Goal: Transaction & Acquisition: Book appointment/travel/reservation

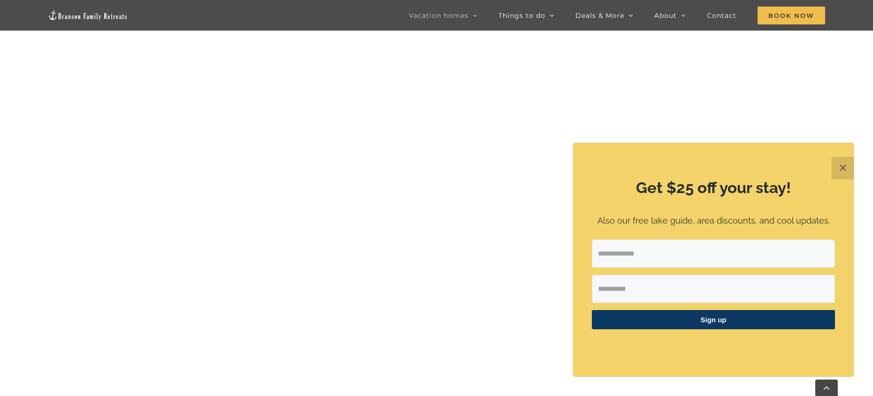
scroll to position [919, 0]
click at [847, 166] on button "✕" at bounding box center [843, 168] width 23 height 23
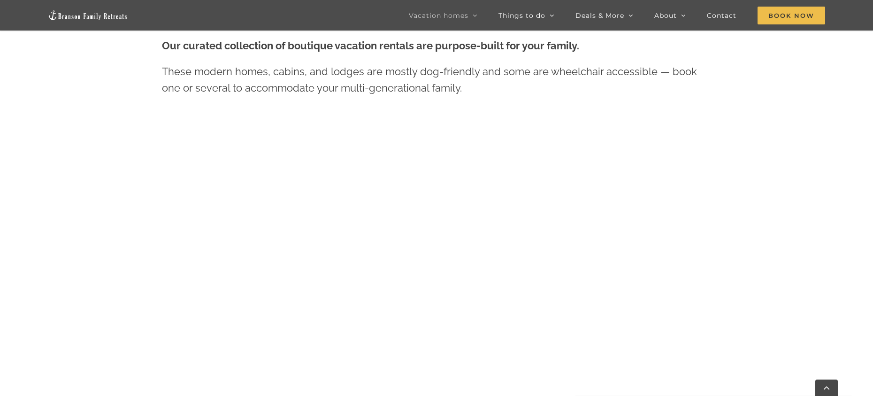
scroll to position [446, 0]
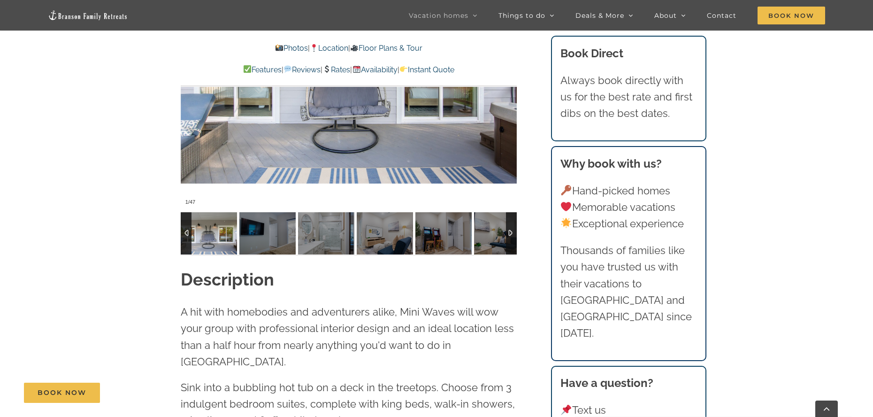
scroll to position [892, 0]
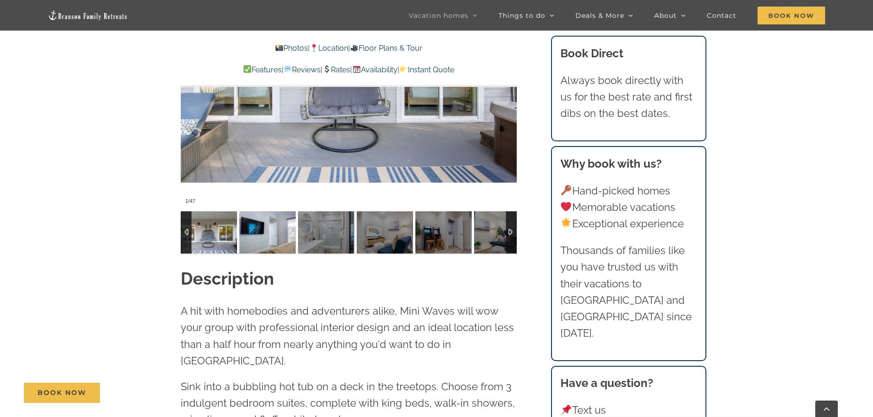
click at [268, 227] on img at bounding box center [267, 232] width 56 height 42
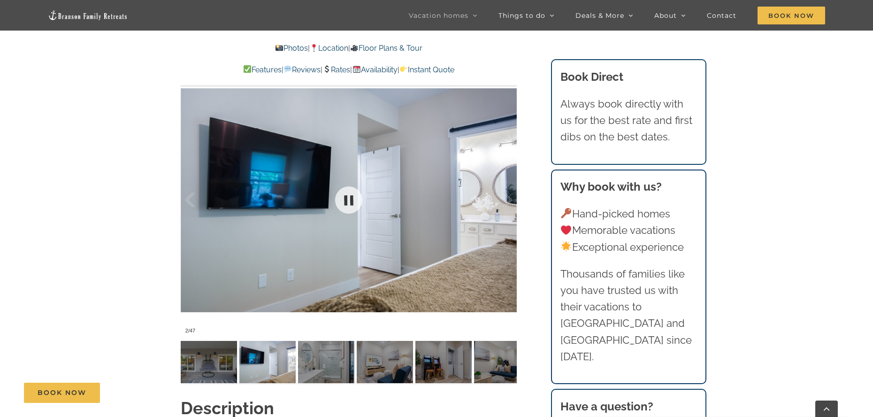
scroll to position [751, 0]
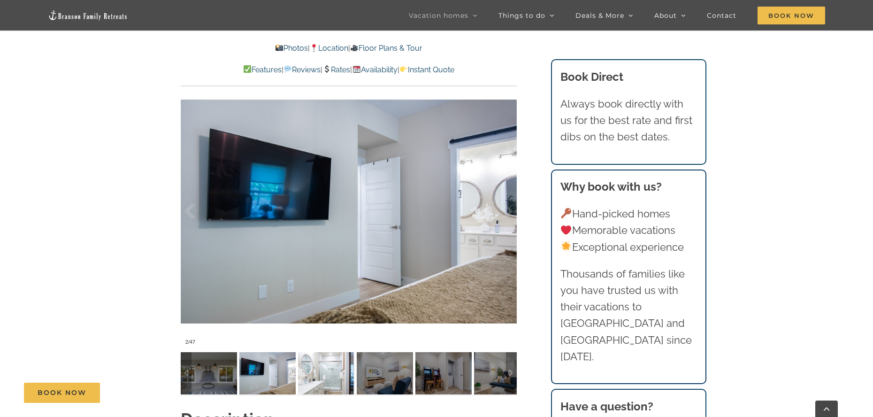
click at [321, 378] on img at bounding box center [326, 373] width 56 height 42
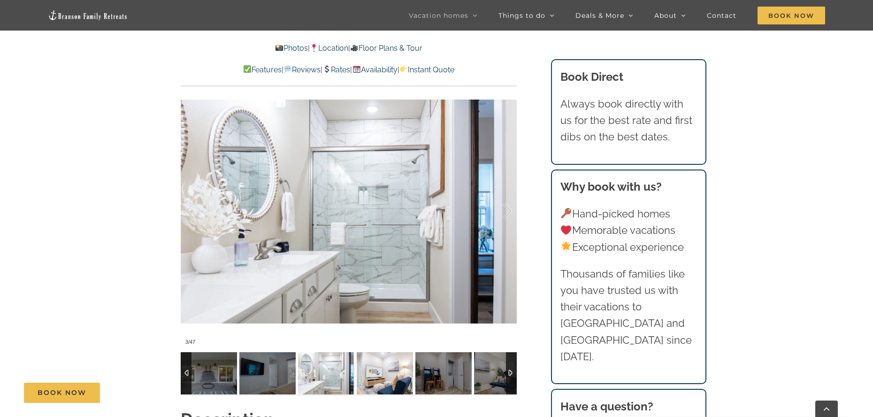
click at [377, 373] on img at bounding box center [385, 373] width 56 height 42
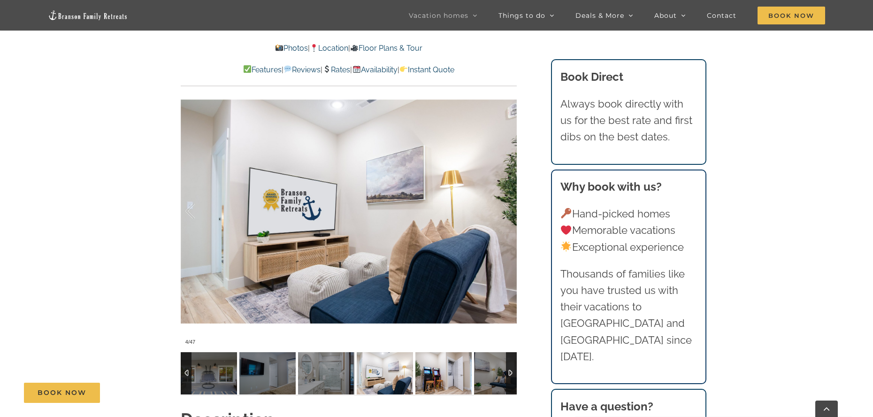
click at [445, 372] on img at bounding box center [444, 373] width 56 height 42
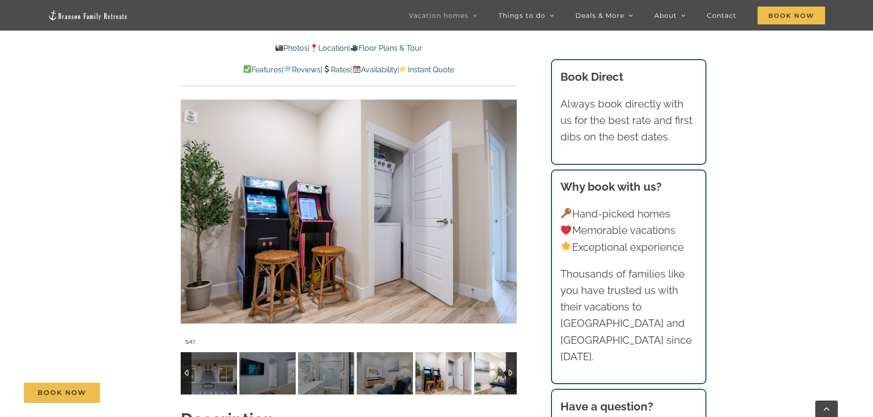
click at [502, 373] on img at bounding box center [502, 373] width 56 height 42
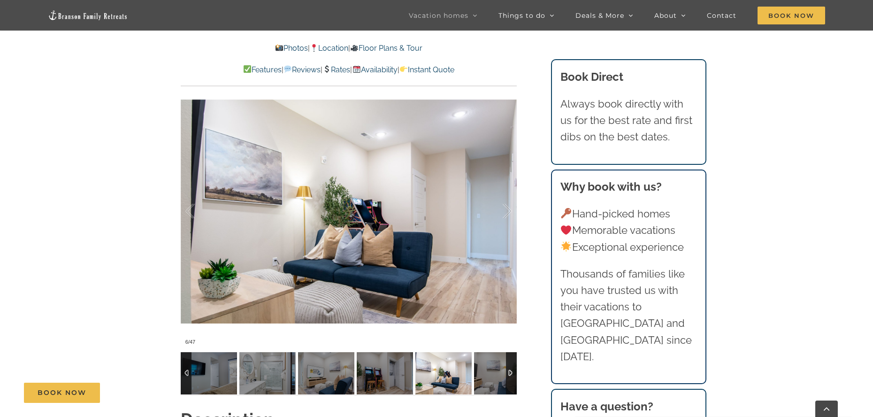
click at [512, 373] on div at bounding box center [511, 373] width 11 height 42
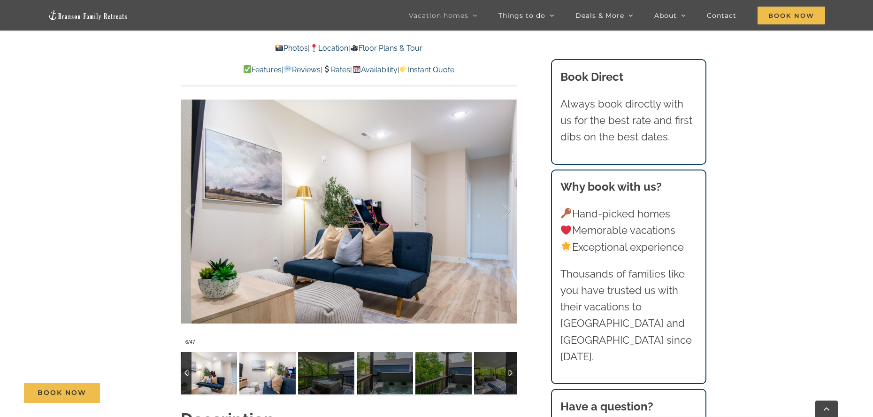
click at [266, 376] on img at bounding box center [267, 373] width 56 height 42
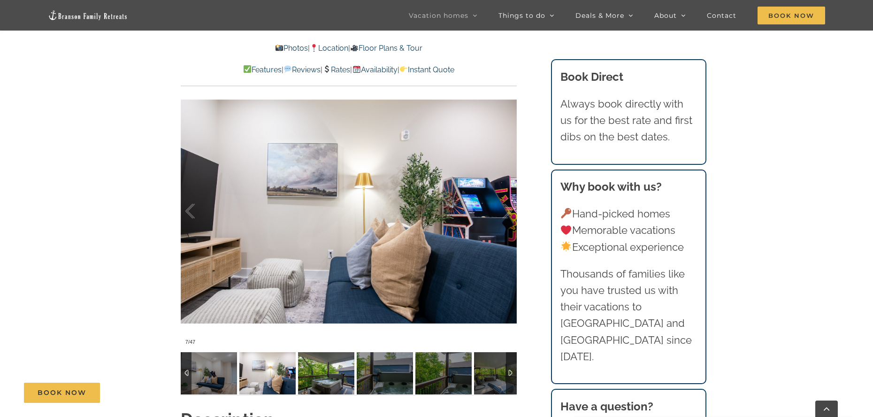
click at [299, 371] on img at bounding box center [326, 373] width 56 height 42
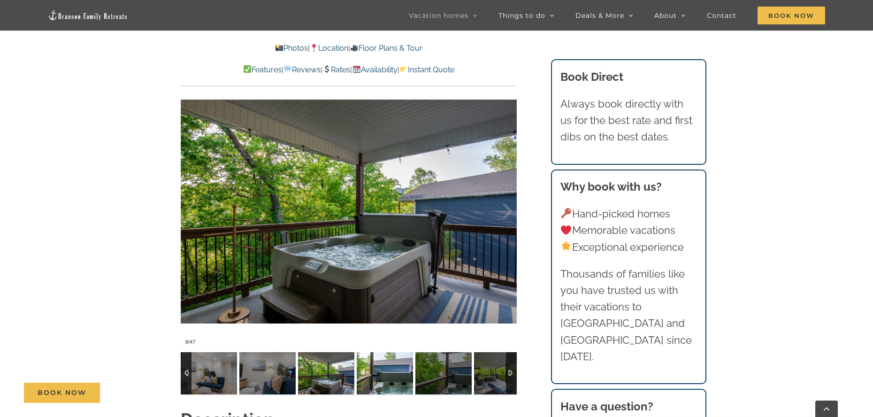
click at [384, 375] on img at bounding box center [385, 373] width 56 height 42
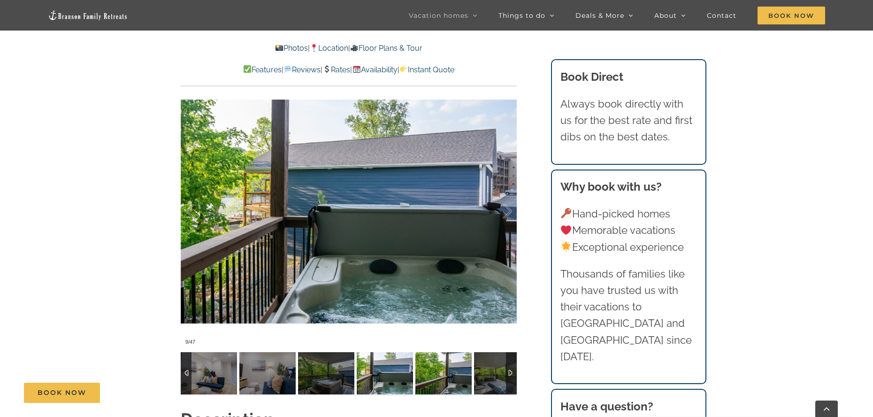
click at [433, 379] on img at bounding box center [444, 373] width 56 height 42
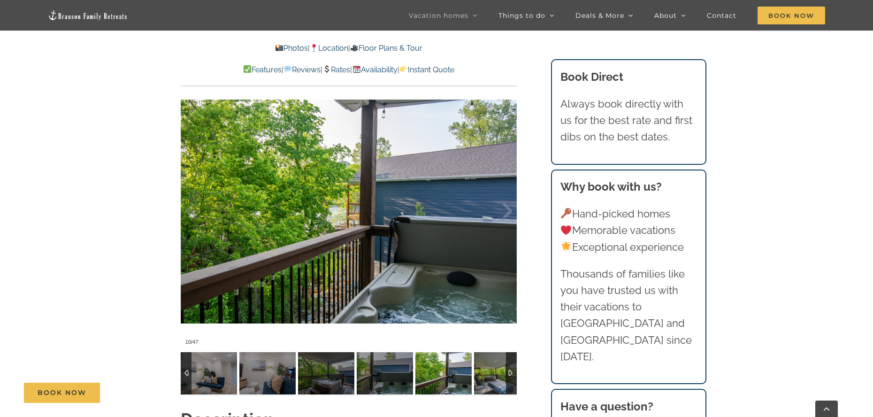
click at [508, 374] on div at bounding box center [511, 373] width 11 height 42
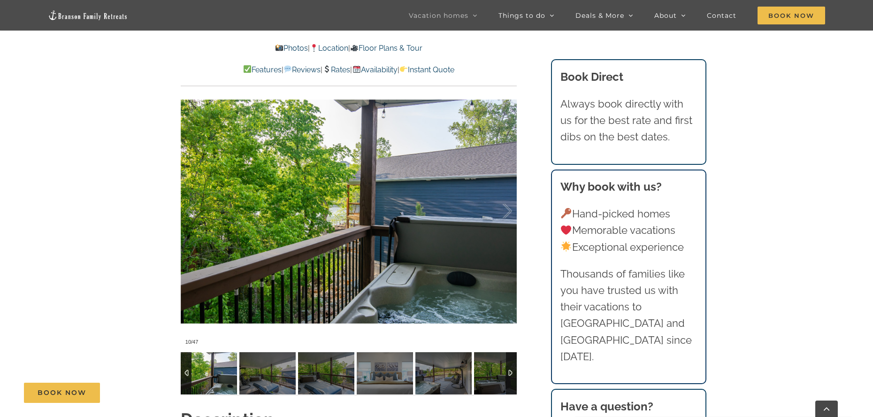
click at [511, 372] on div at bounding box center [511, 373] width 11 height 42
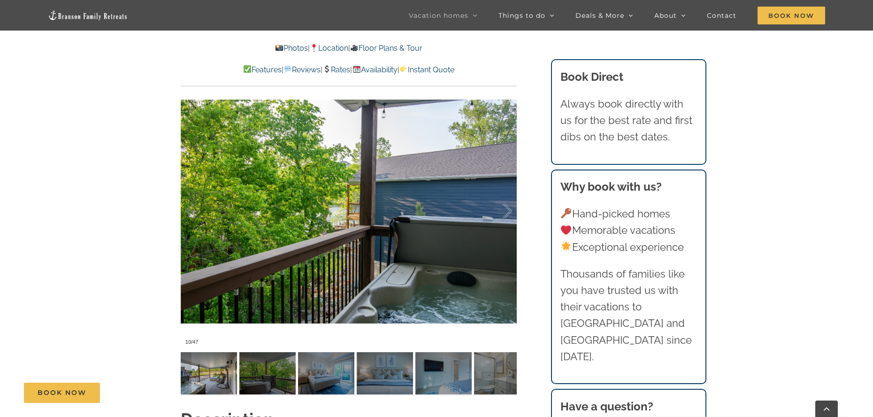
click at [203, 376] on img at bounding box center [209, 373] width 56 height 42
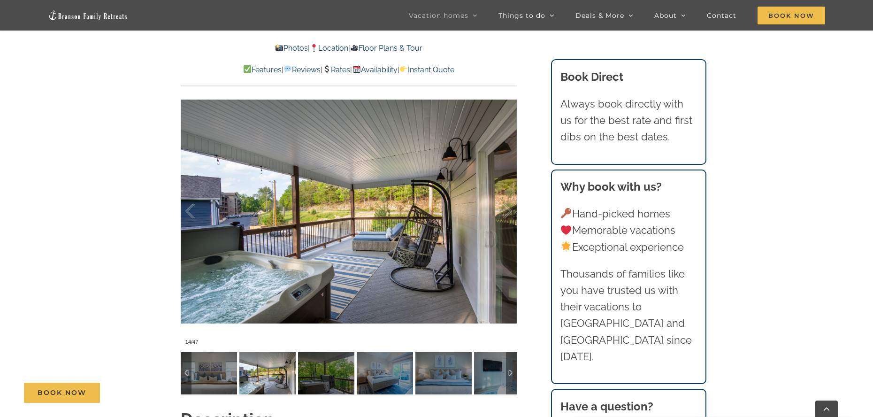
click at [264, 376] on img at bounding box center [267, 373] width 56 height 42
click at [320, 377] on img at bounding box center [326, 373] width 56 height 42
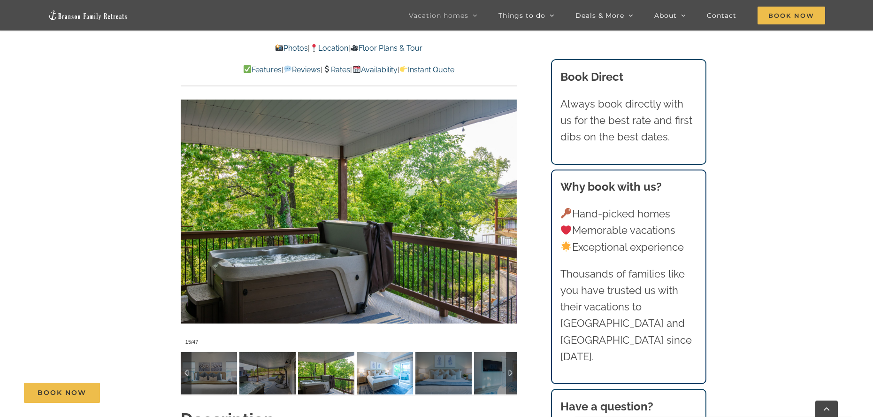
click at [382, 376] on img at bounding box center [385, 373] width 56 height 42
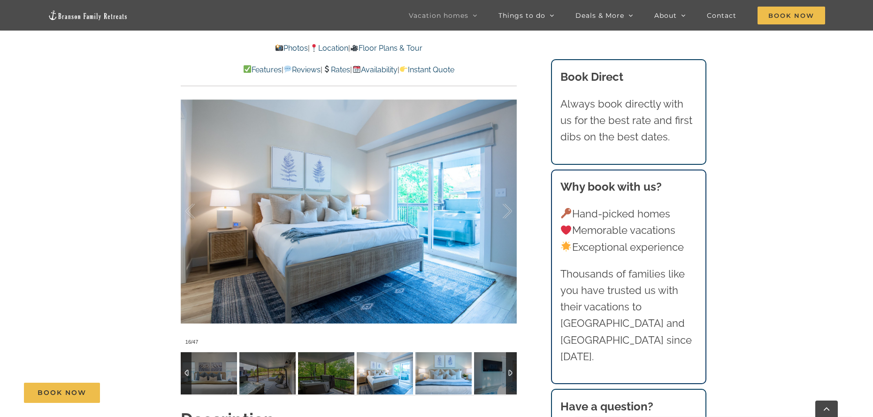
click at [451, 373] on img at bounding box center [444, 373] width 56 height 42
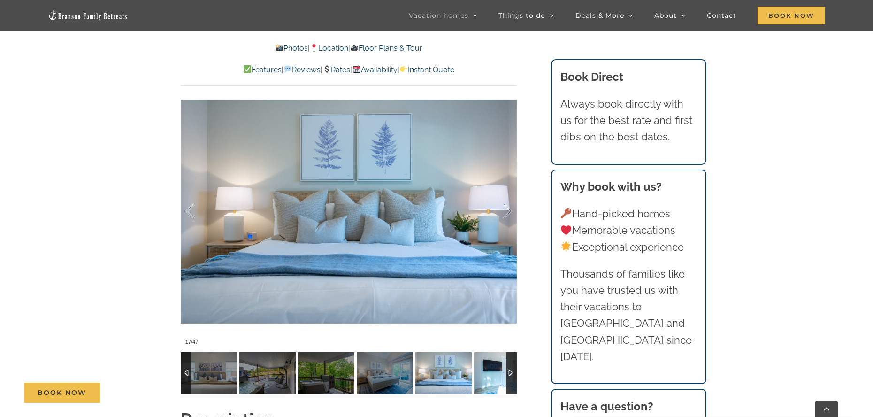
click at [498, 374] on img at bounding box center [502, 373] width 56 height 42
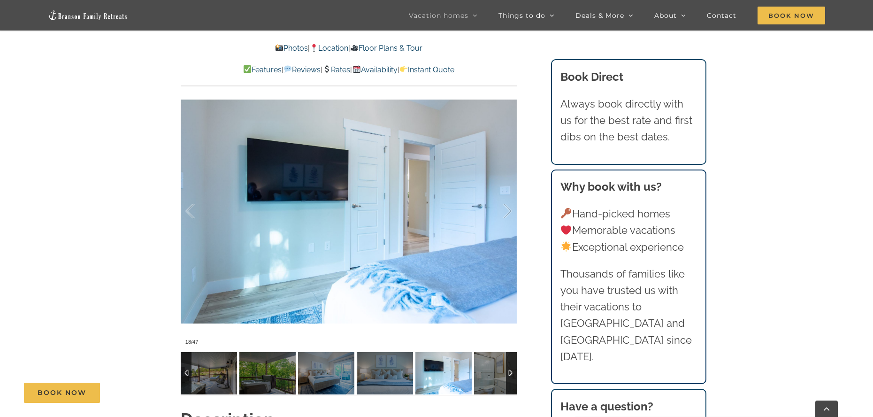
click at [511, 370] on div at bounding box center [511, 373] width 11 height 42
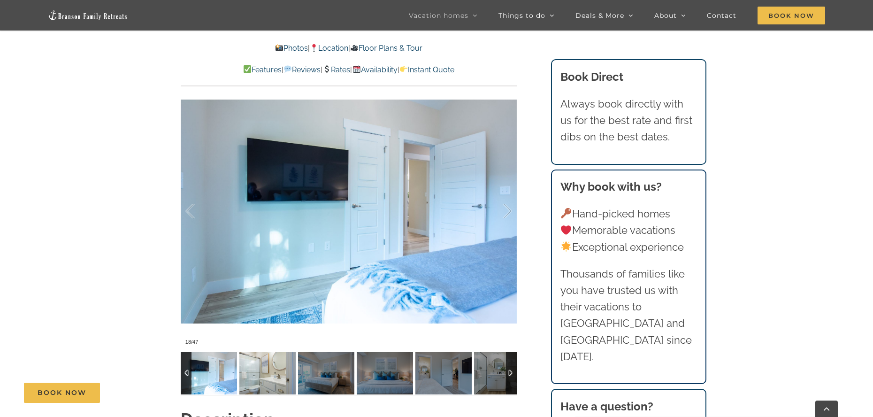
click at [266, 376] on img at bounding box center [267, 373] width 56 height 42
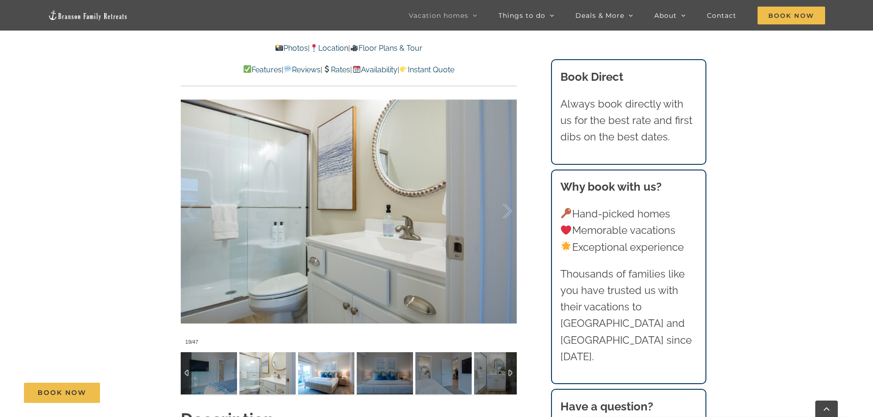
click at [327, 376] on img at bounding box center [326, 373] width 56 height 42
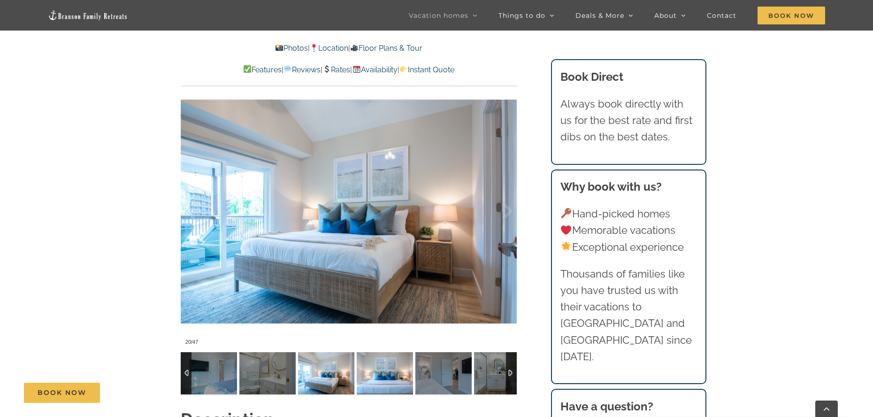
click at [390, 374] on img at bounding box center [385, 373] width 56 height 42
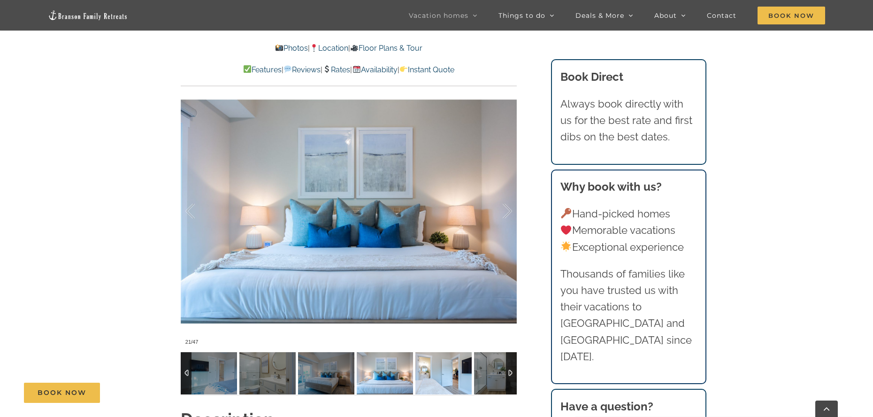
click at [427, 375] on img at bounding box center [444, 373] width 56 height 42
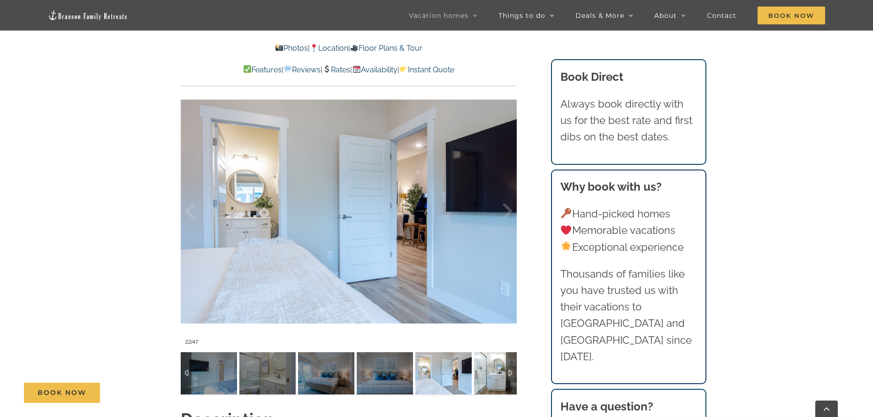
click at [489, 378] on img at bounding box center [502, 373] width 56 height 42
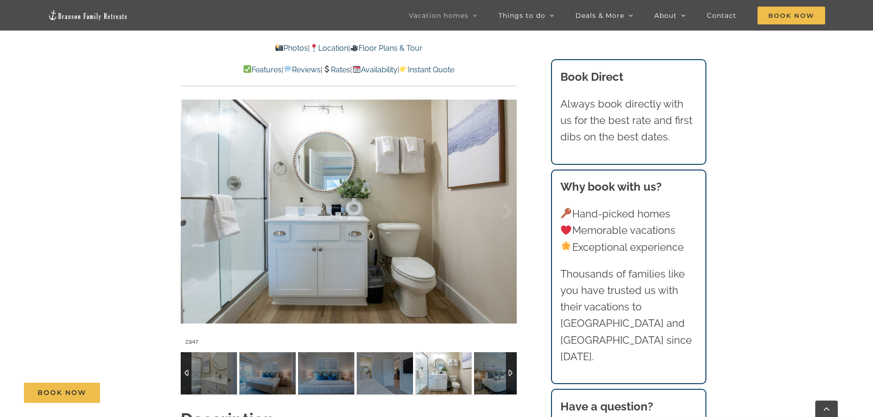
click at [513, 371] on div at bounding box center [511, 373] width 11 height 42
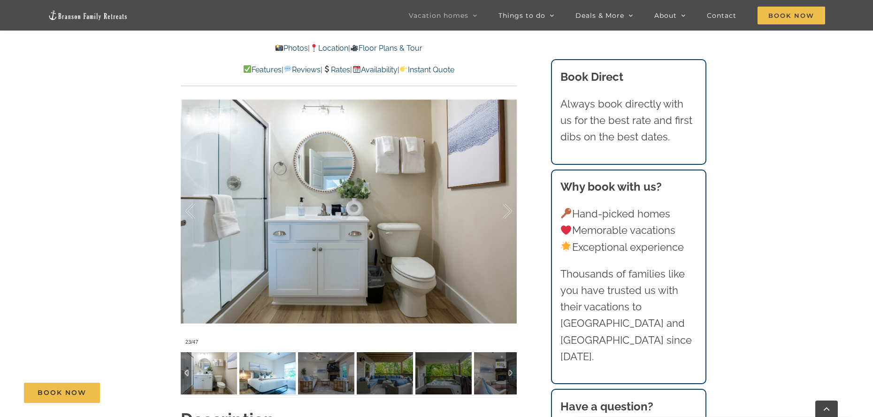
click at [265, 380] on img at bounding box center [267, 373] width 56 height 42
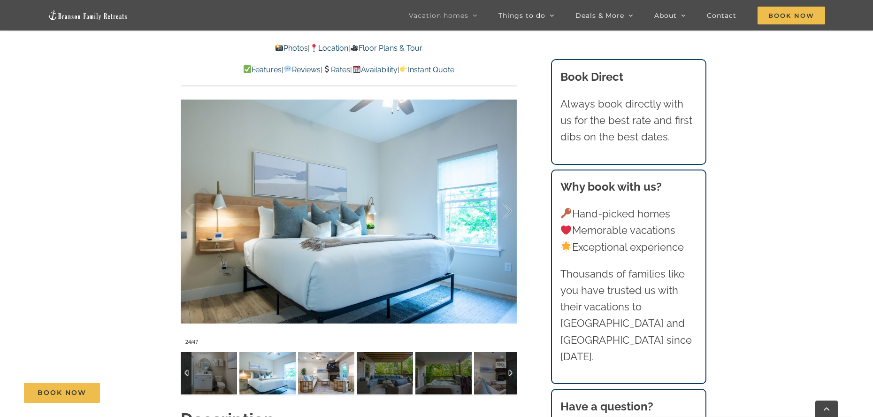
click at [324, 378] on img at bounding box center [326, 373] width 56 height 42
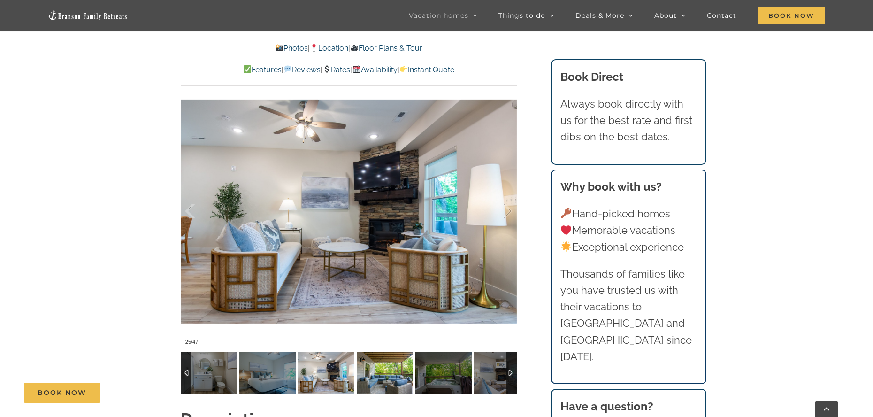
click at [370, 376] on img at bounding box center [385, 373] width 56 height 42
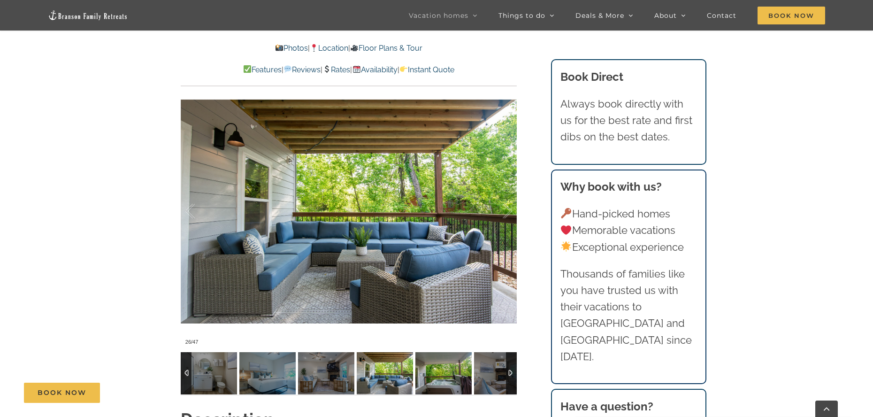
click at [451, 372] on img at bounding box center [444, 373] width 56 height 42
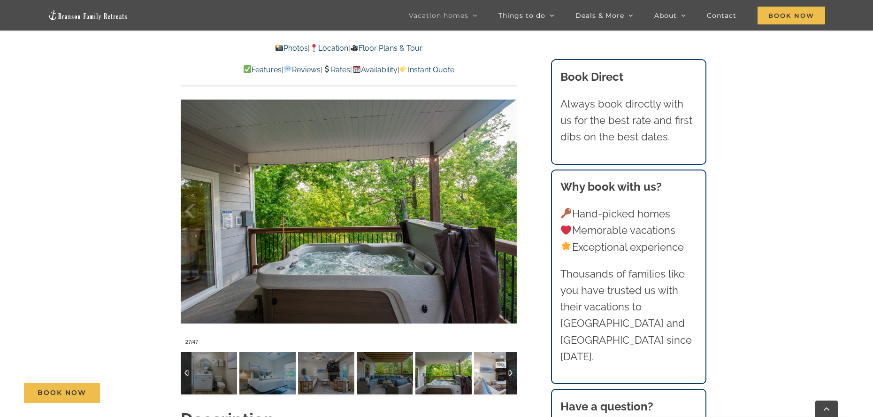
click at [492, 372] on img at bounding box center [502, 373] width 56 height 42
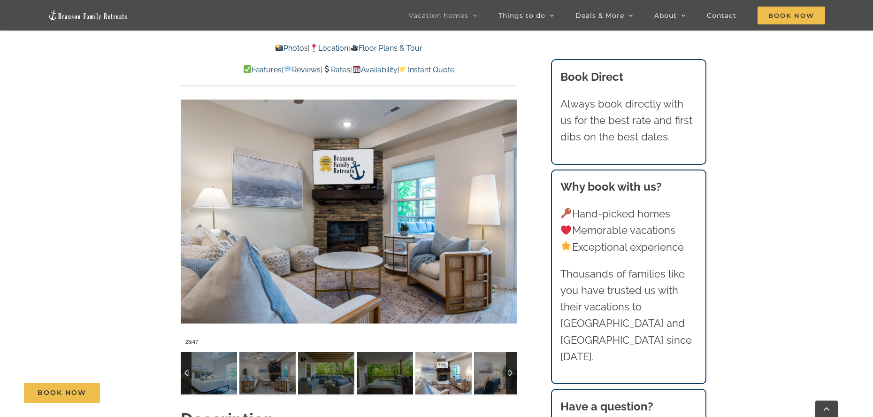
click at [511, 371] on div at bounding box center [511, 373] width 11 height 42
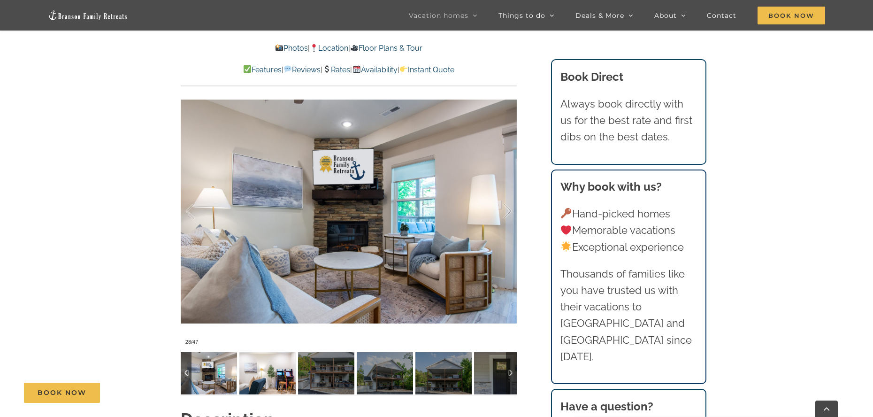
click at [259, 381] on img at bounding box center [267, 373] width 56 height 42
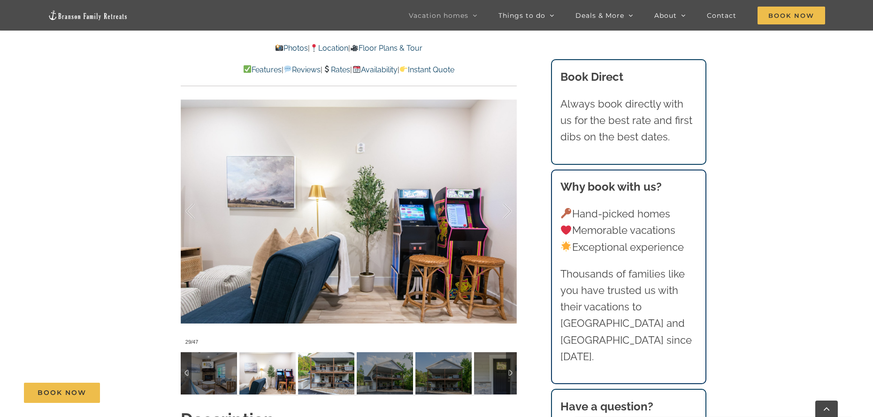
click at [329, 371] on img at bounding box center [326, 373] width 56 height 42
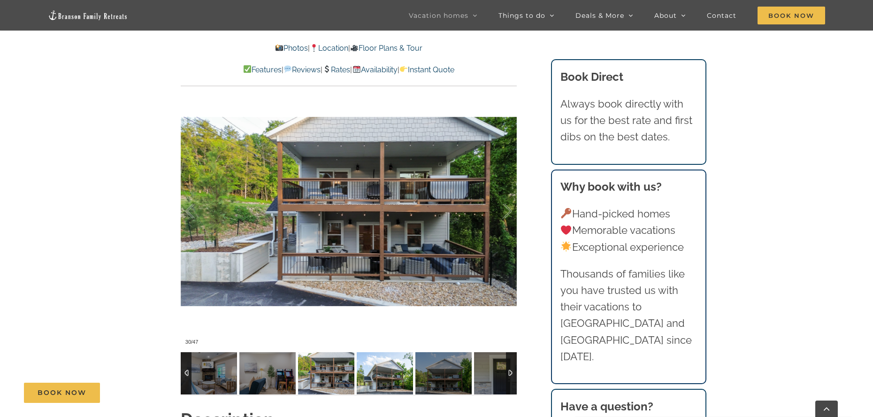
click at [373, 376] on img at bounding box center [385, 373] width 56 height 42
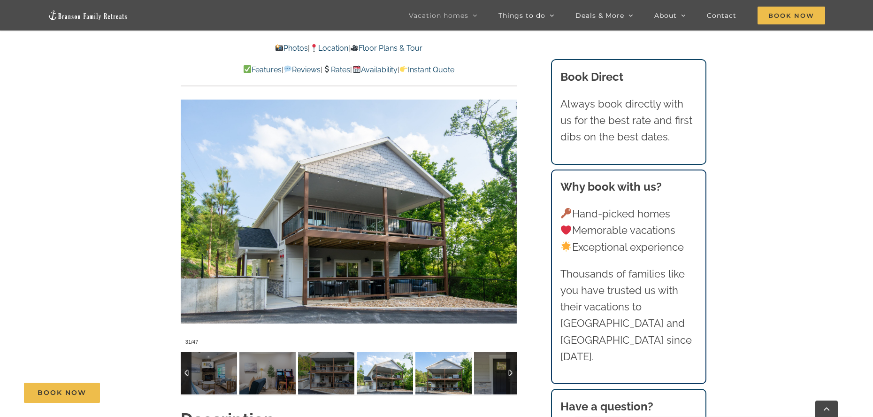
click at [446, 373] on img at bounding box center [444, 373] width 56 height 42
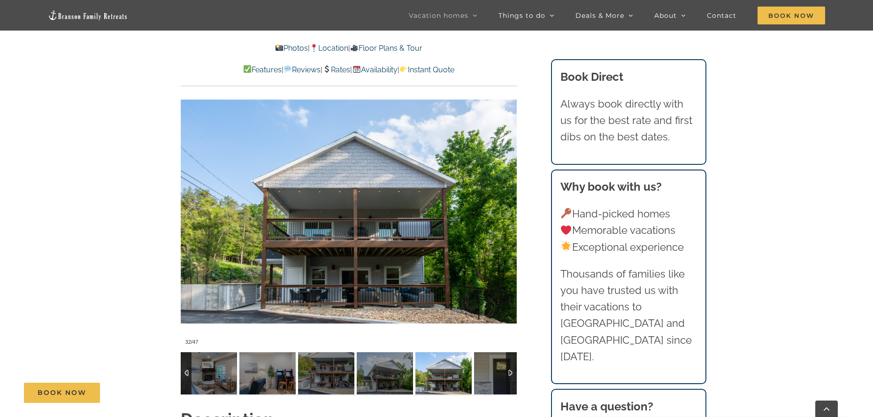
click at [506, 371] on div at bounding box center [511, 373] width 11 height 42
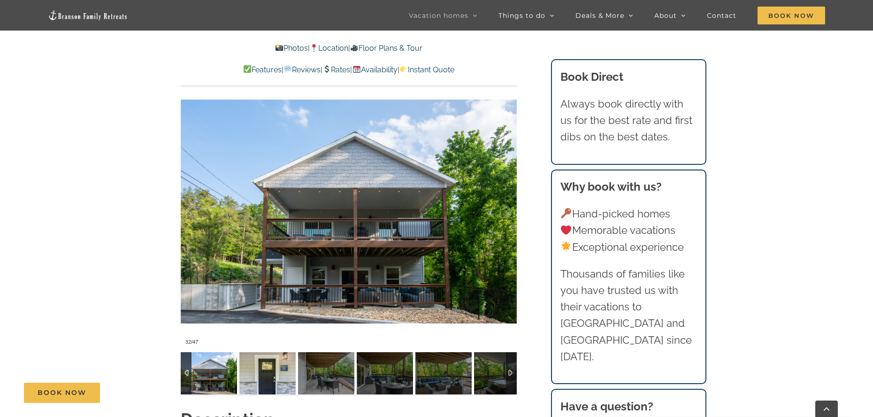
click at [264, 377] on img at bounding box center [267, 373] width 56 height 42
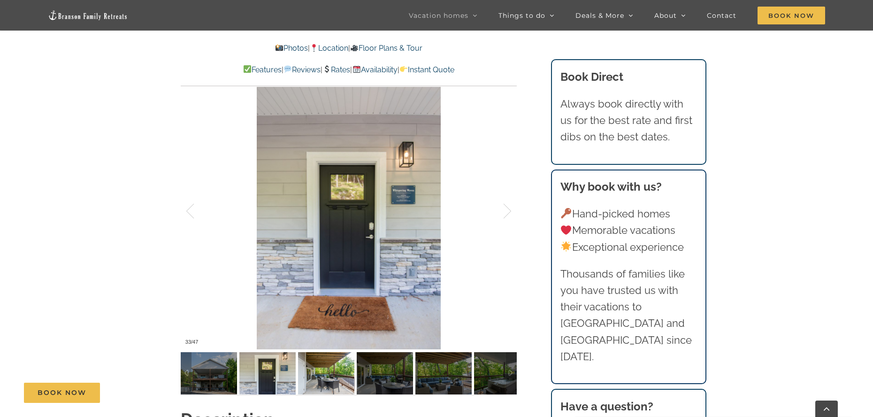
click at [328, 377] on img at bounding box center [326, 373] width 56 height 42
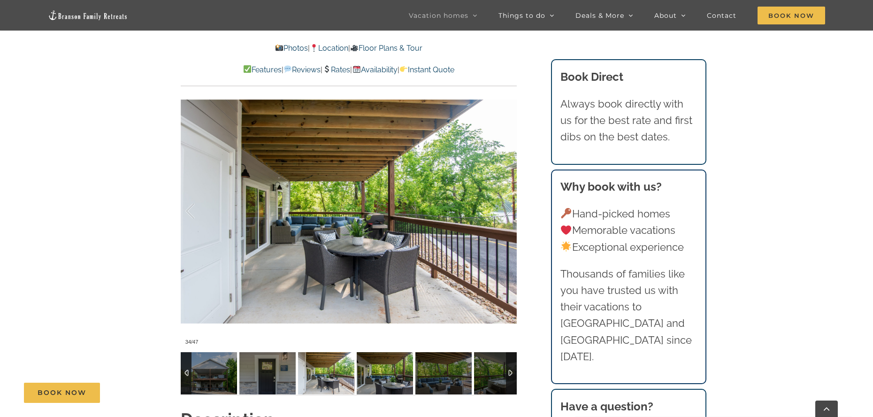
click at [365, 369] on img at bounding box center [385, 373] width 56 height 42
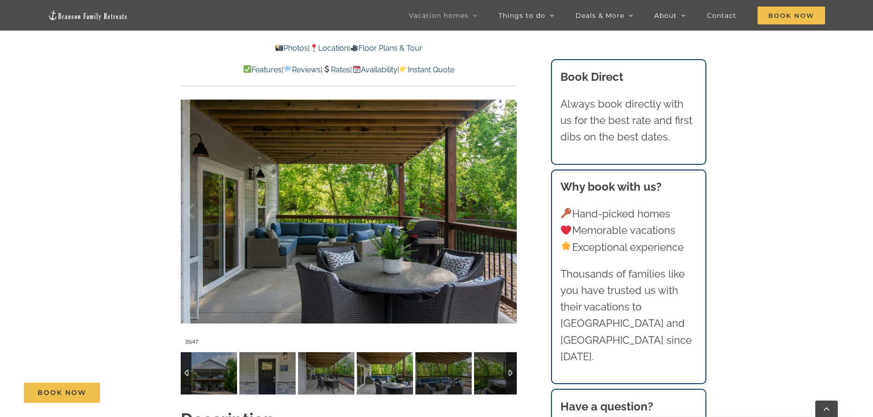
click at [381, 372] on img at bounding box center [385, 373] width 56 height 42
click at [420, 374] on img at bounding box center [444, 373] width 56 height 42
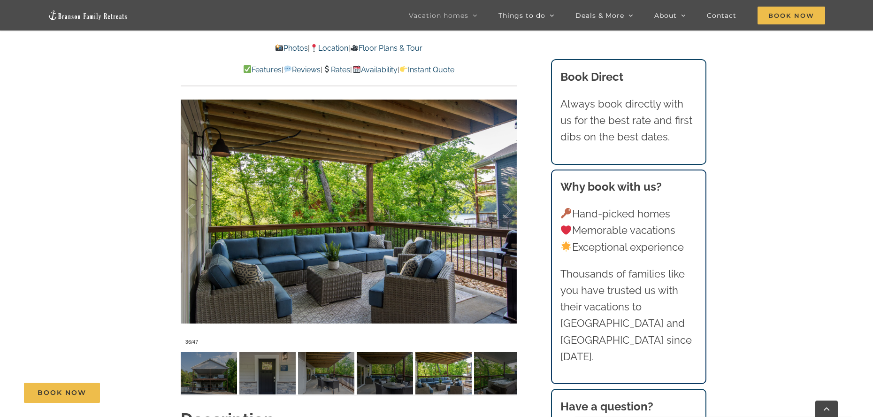
click at [485, 383] on div "Book Now" at bounding box center [444, 393] width 840 height 20
click at [497, 383] on div "Book Now" at bounding box center [444, 393] width 840 height 20
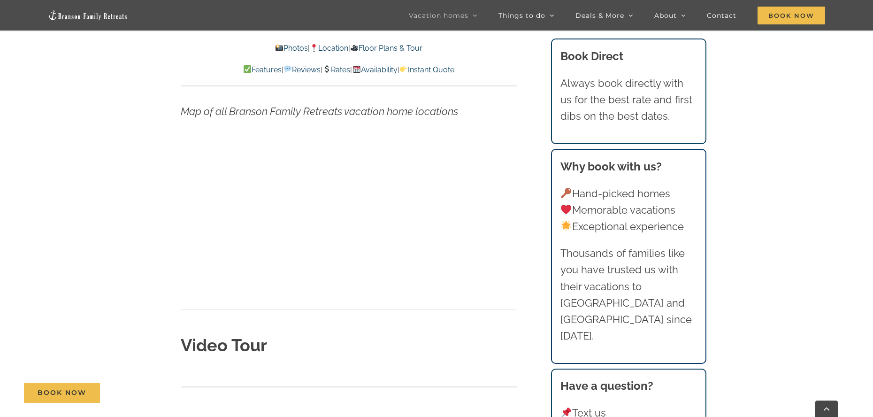
scroll to position [2723, 0]
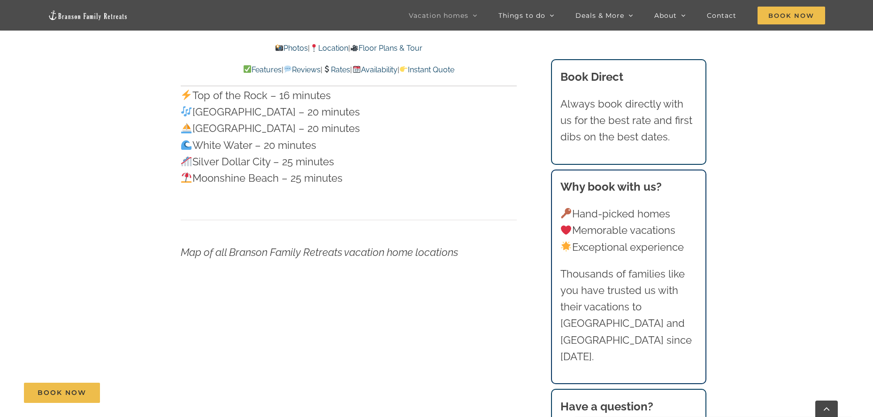
click at [338, 71] on link "Rates" at bounding box center [337, 69] width 28 height 9
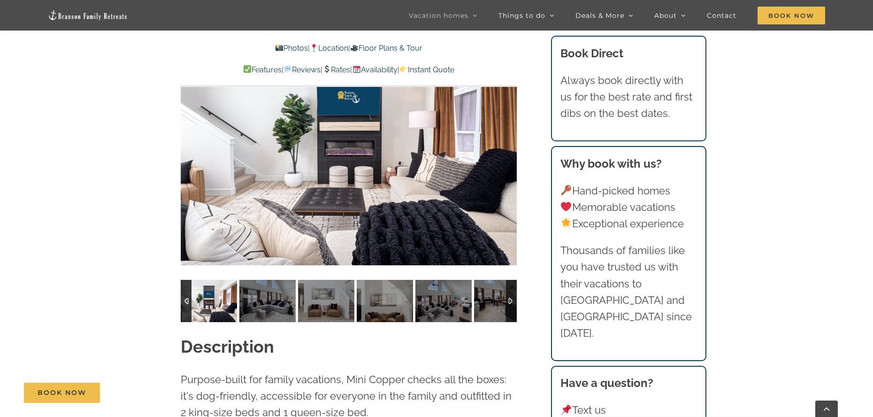
scroll to position [845, 0]
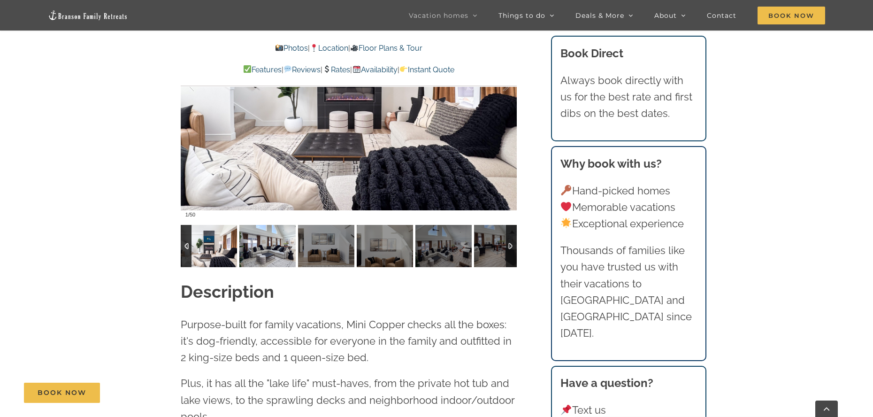
click at [272, 249] on img at bounding box center [267, 246] width 56 height 42
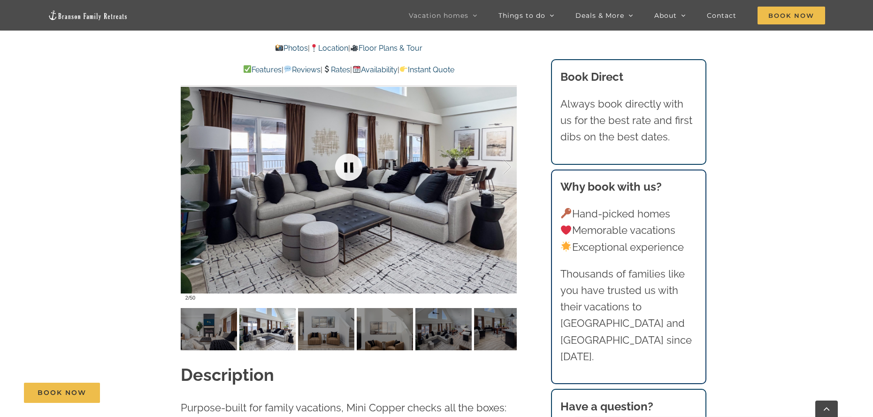
scroll to position [704, 0]
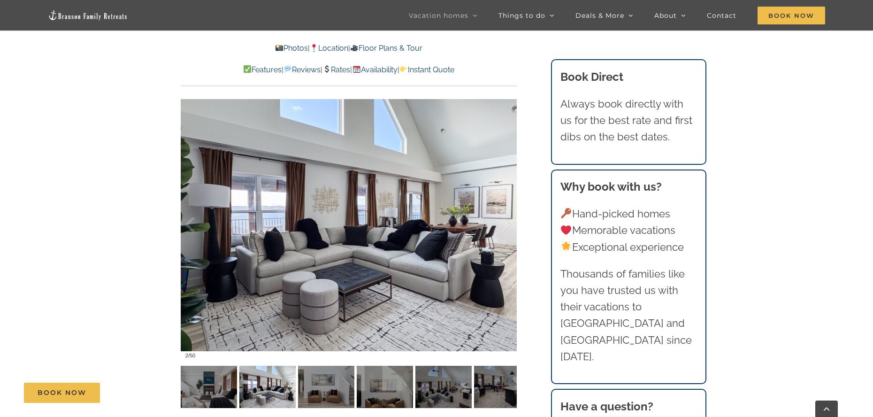
click at [317, 389] on div "Book Now" at bounding box center [444, 393] width 840 height 20
click at [322, 390] on div "Book Now" at bounding box center [444, 393] width 840 height 20
click at [324, 395] on div "Book Now" at bounding box center [444, 393] width 840 height 20
click at [398, 385] on div "Book Now" at bounding box center [444, 393] width 840 height 20
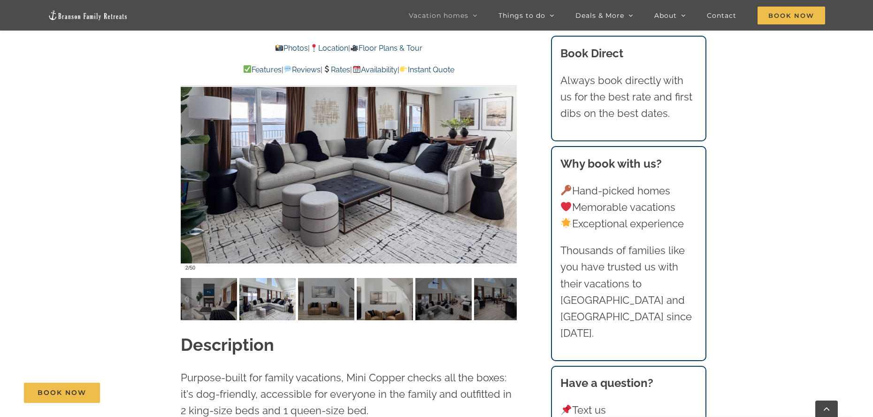
scroll to position [798, 0]
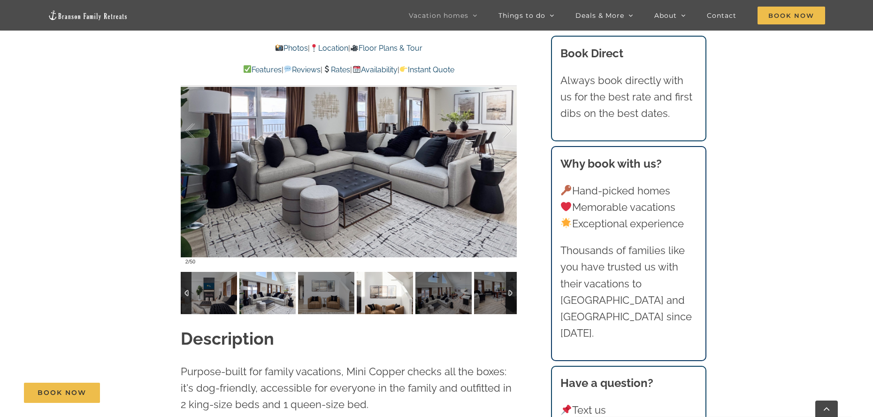
click at [388, 298] on img at bounding box center [385, 293] width 56 height 42
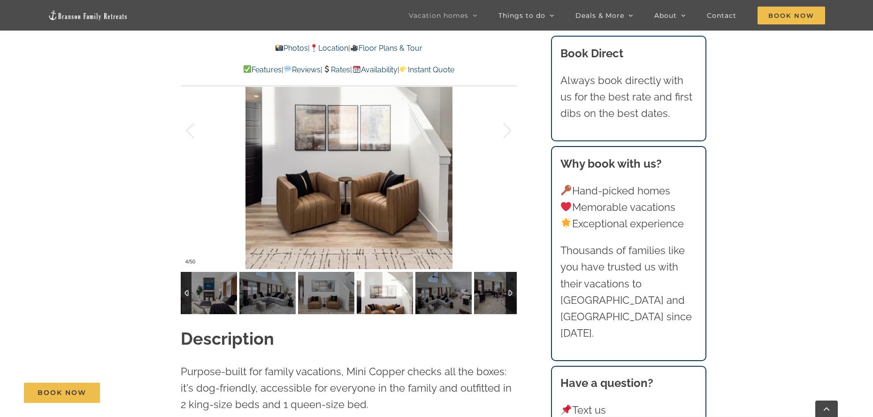
click at [384, 295] on img at bounding box center [385, 293] width 56 height 42
click at [426, 300] on img at bounding box center [444, 293] width 56 height 42
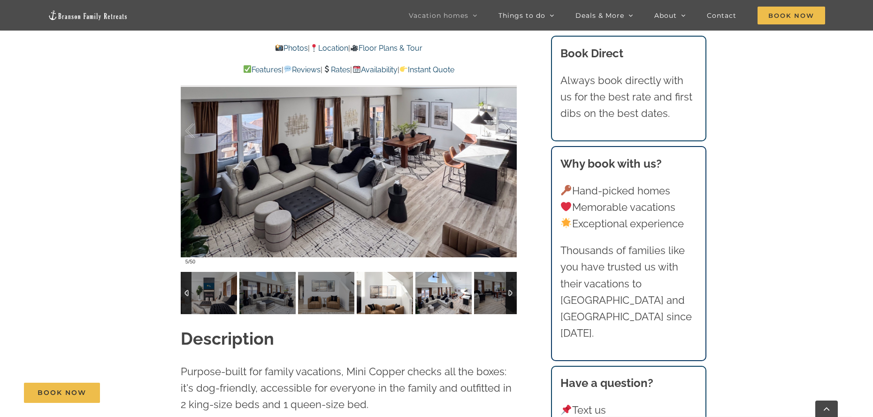
click at [376, 302] on img at bounding box center [385, 293] width 56 height 42
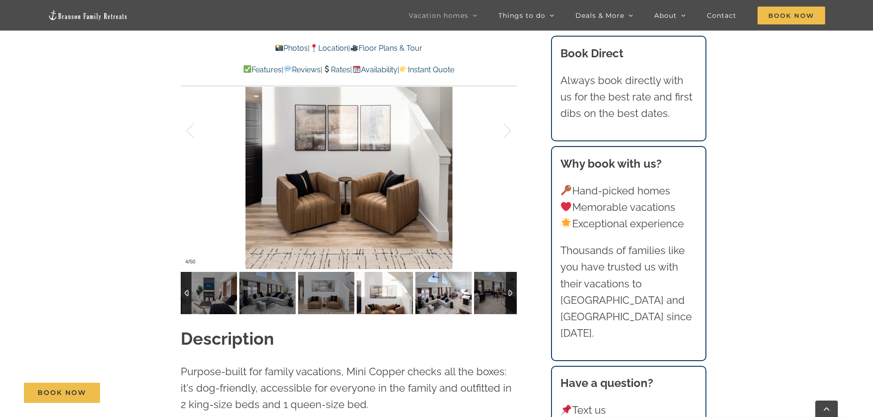
click at [436, 296] on img at bounding box center [444, 293] width 56 height 42
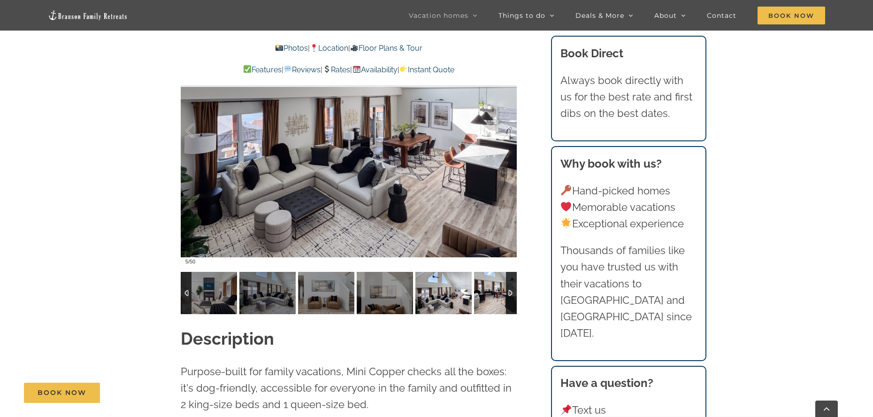
click at [491, 296] on img at bounding box center [502, 293] width 56 height 42
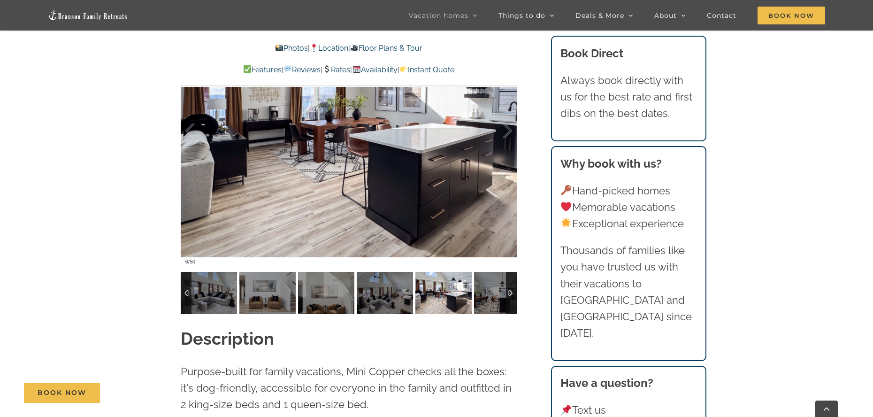
click at [509, 291] on div at bounding box center [511, 293] width 11 height 42
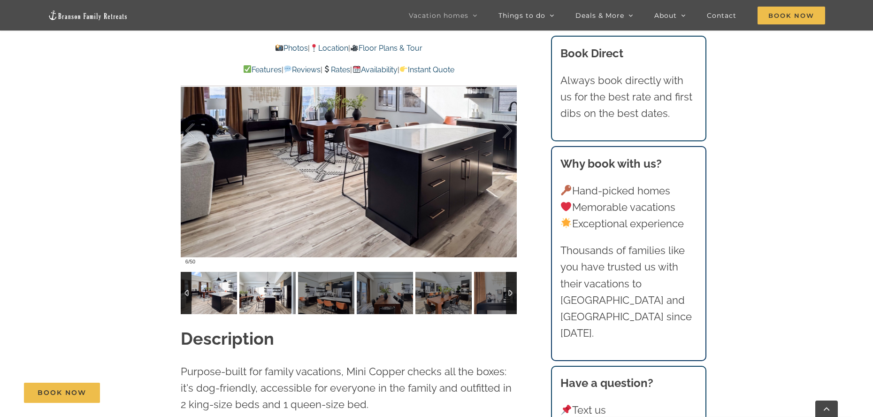
click at [255, 295] on img at bounding box center [267, 293] width 56 height 42
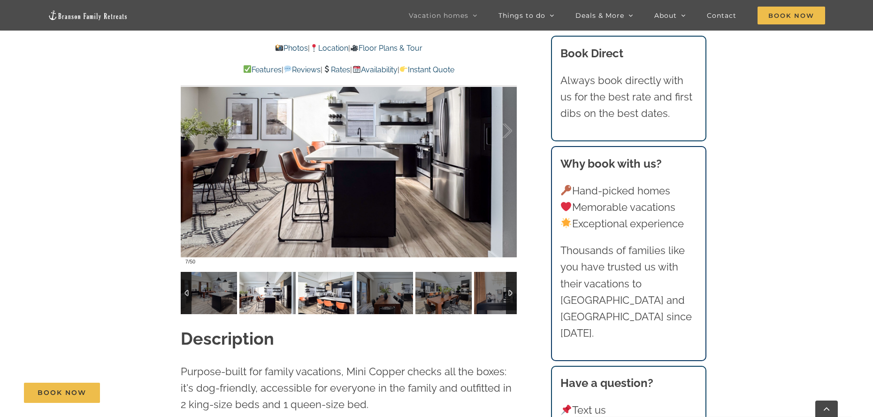
click at [328, 292] on img at bounding box center [326, 293] width 56 height 42
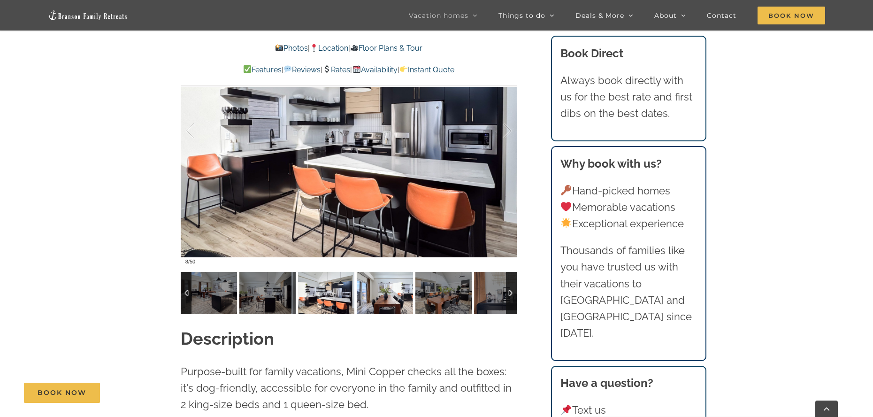
click at [385, 292] on img at bounding box center [385, 293] width 56 height 42
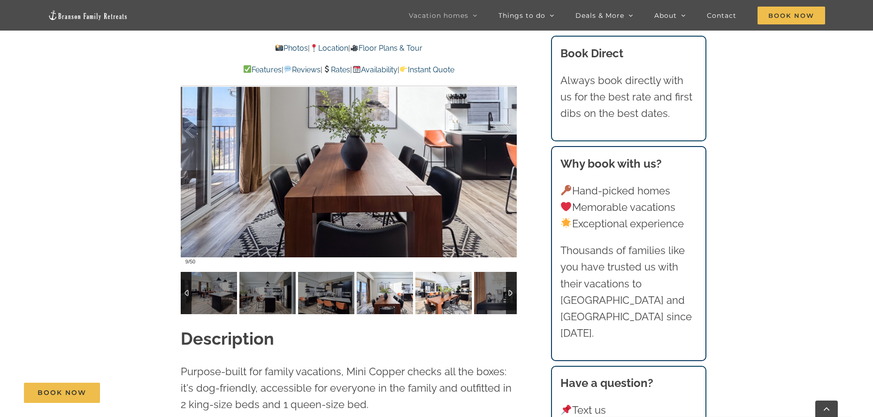
click at [436, 289] on img at bounding box center [444, 293] width 56 height 42
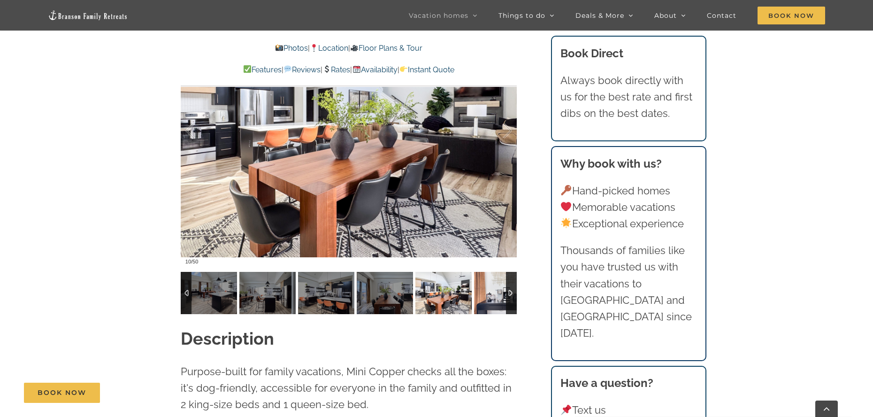
click at [493, 295] on img at bounding box center [502, 293] width 56 height 42
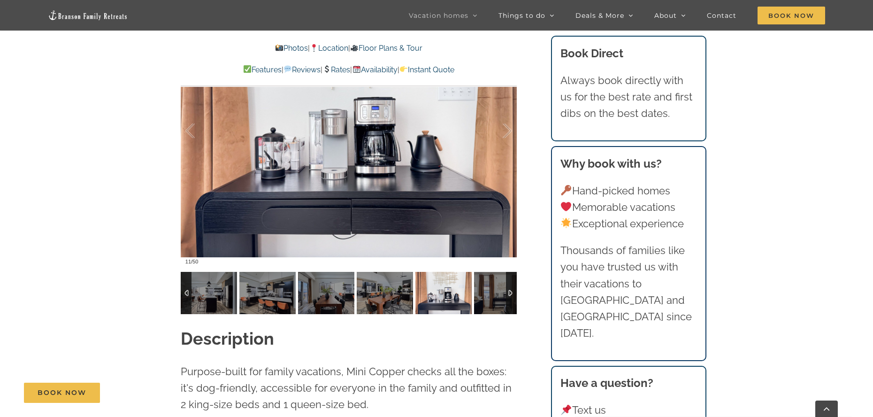
click at [510, 292] on div at bounding box center [511, 293] width 11 height 42
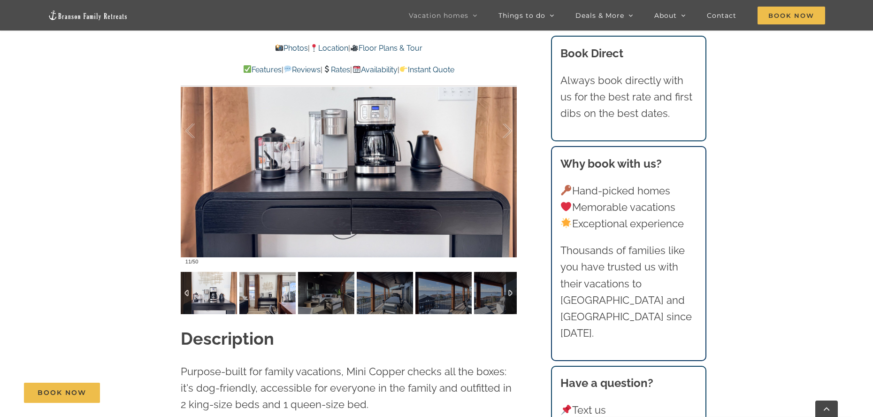
click at [268, 297] on img at bounding box center [267, 293] width 56 height 42
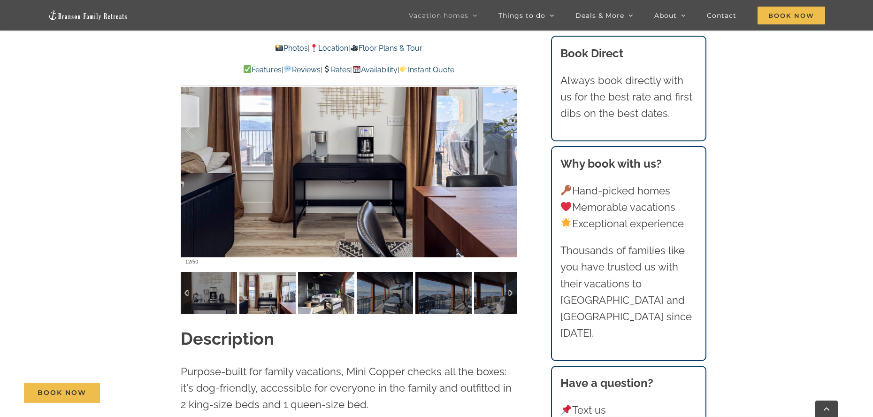
click at [331, 292] on img at bounding box center [326, 293] width 56 height 42
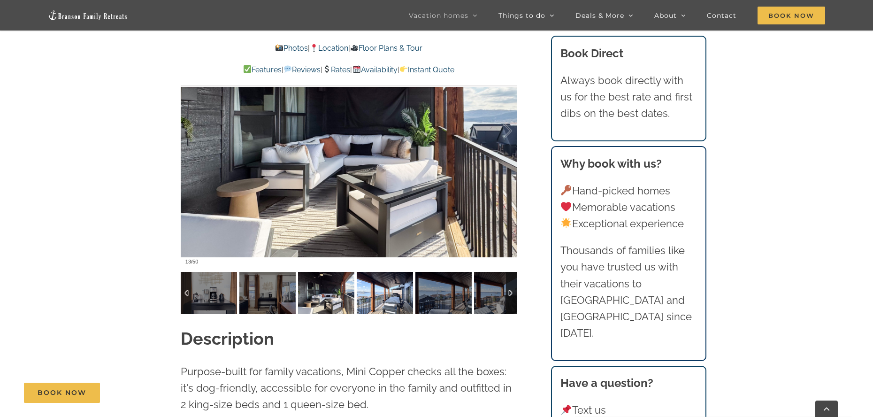
click at [377, 298] on img at bounding box center [385, 293] width 56 height 42
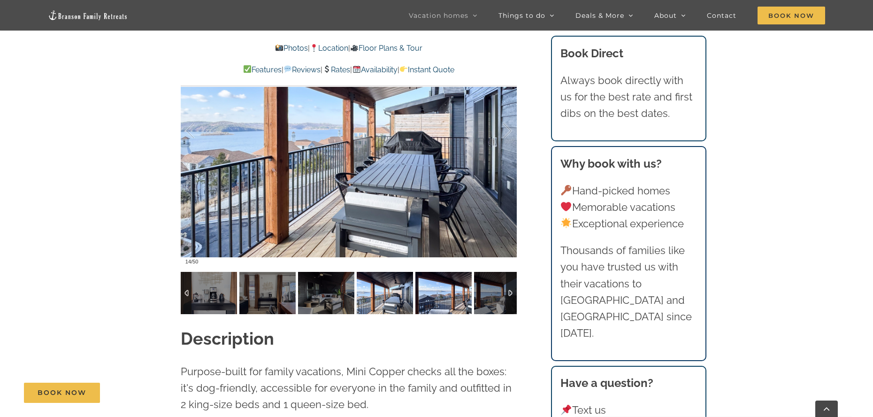
click at [438, 299] on img at bounding box center [444, 293] width 56 height 42
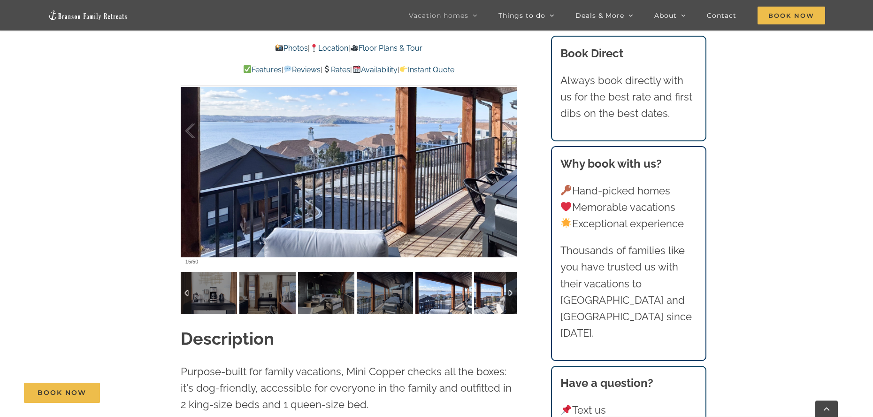
click at [500, 298] on img at bounding box center [502, 293] width 56 height 42
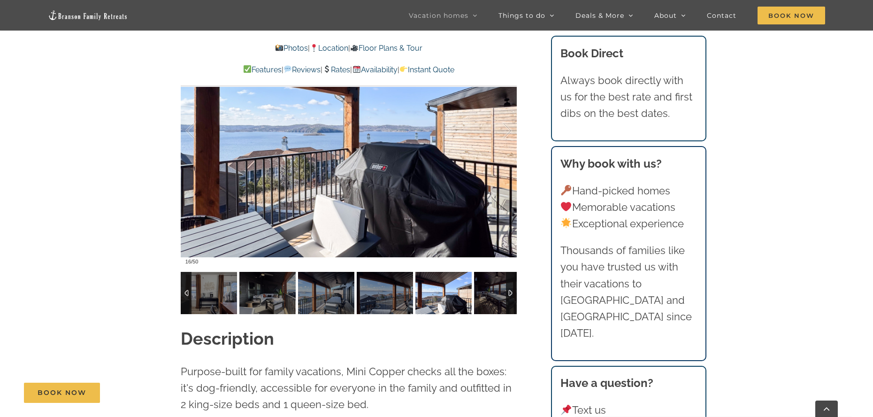
click at [512, 292] on div at bounding box center [511, 293] width 11 height 42
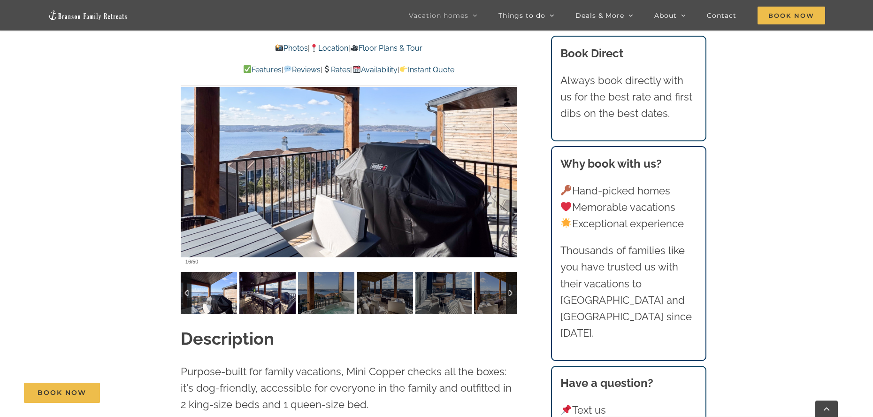
click at [243, 297] on img at bounding box center [267, 293] width 56 height 42
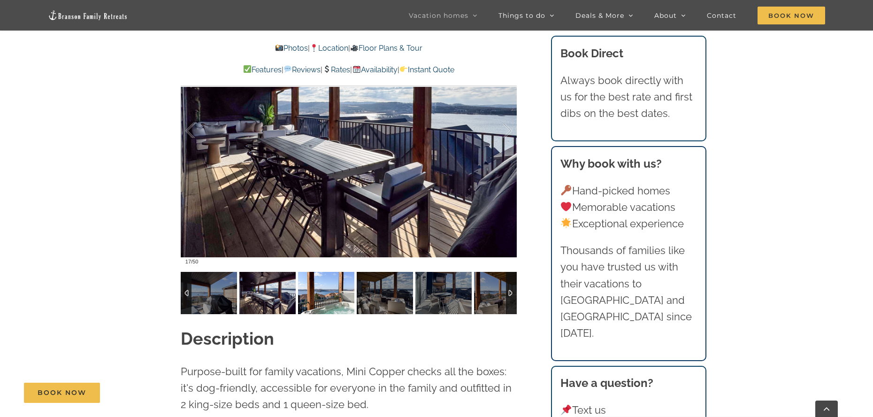
click at [324, 293] on img at bounding box center [326, 293] width 56 height 42
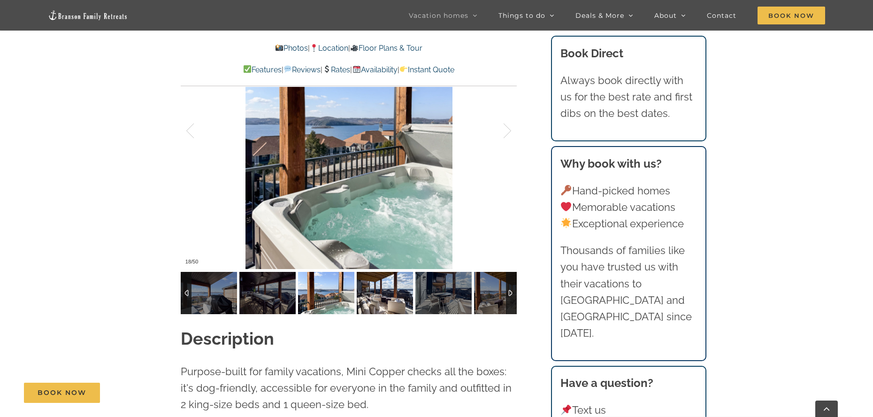
click at [382, 298] on img at bounding box center [385, 293] width 56 height 42
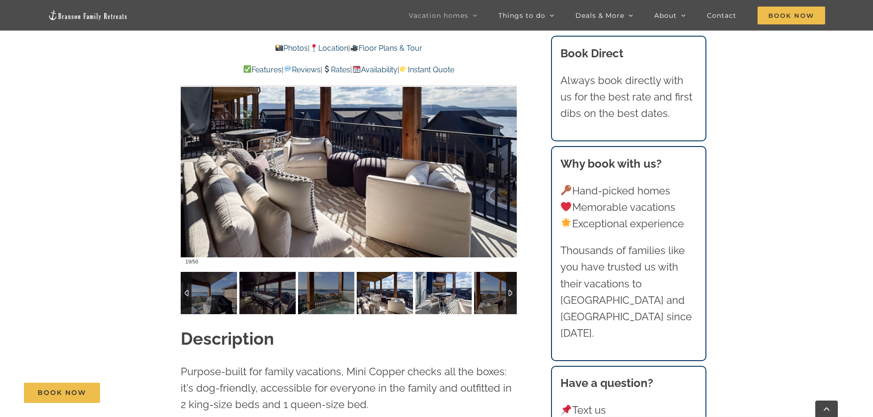
click at [431, 296] on img at bounding box center [444, 293] width 56 height 42
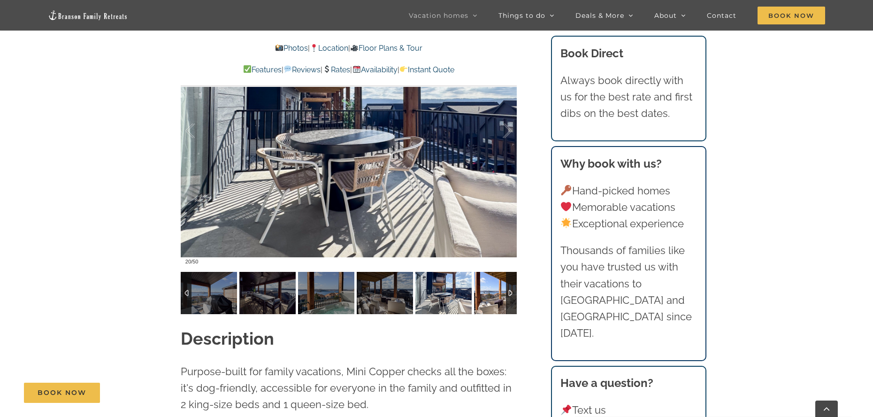
click at [493, 298] on img at bounding box center [502, 293] width 56 height 42
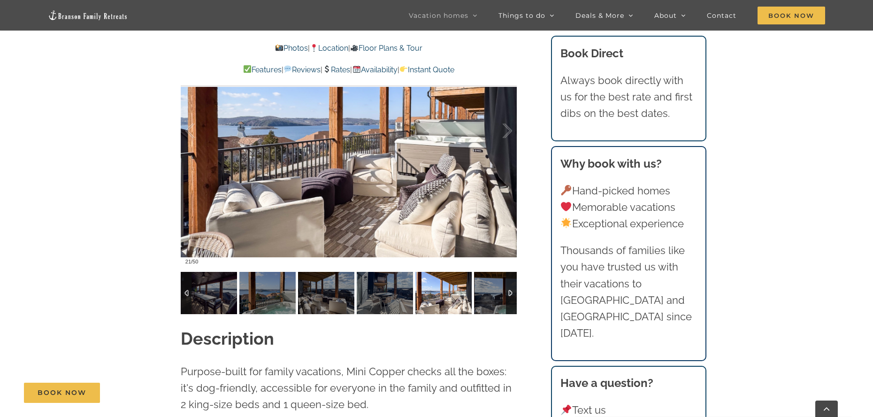
click at [510, 292] on div at bounding box center [511, 293] width 11 height 42
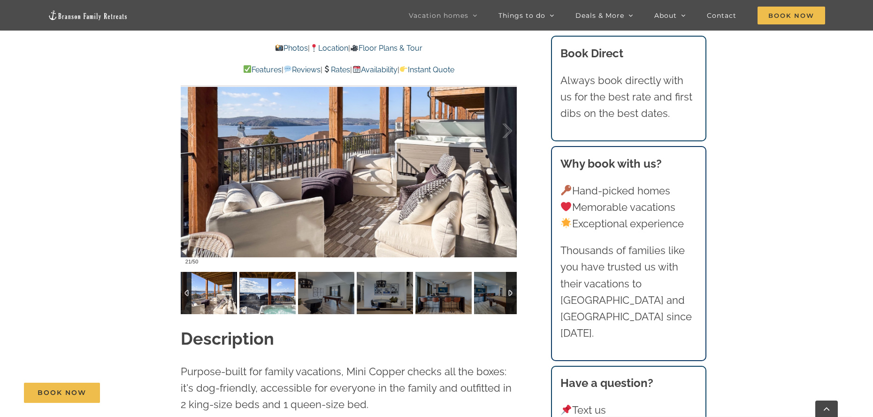
click at [265, 295] on img at bounding box center [267, 293] width 56 height 42
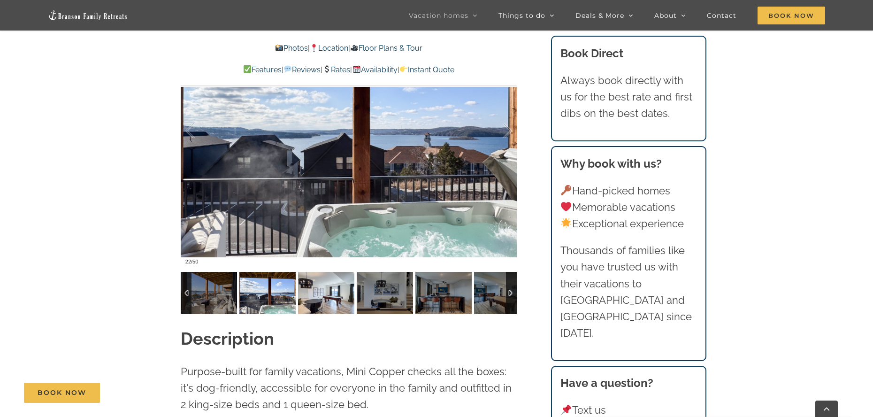
click at [332, 301] on img at bounding box center [326, 293] width 56 height 42
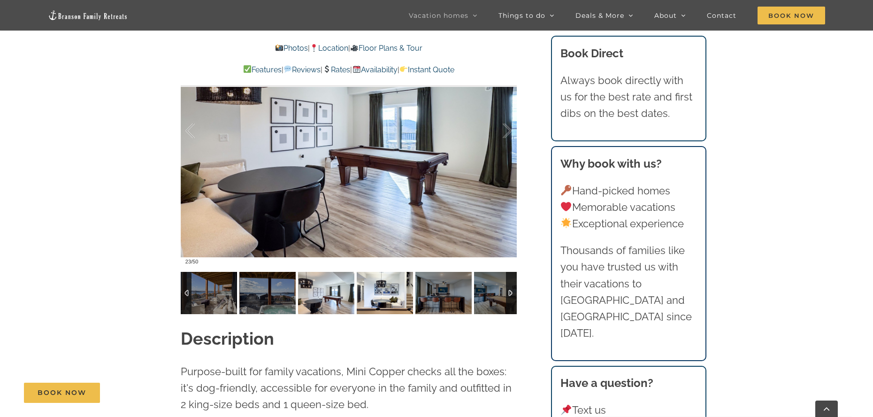
click at [375, 300] on img at bounding box center [385, 293] width 56 height 42
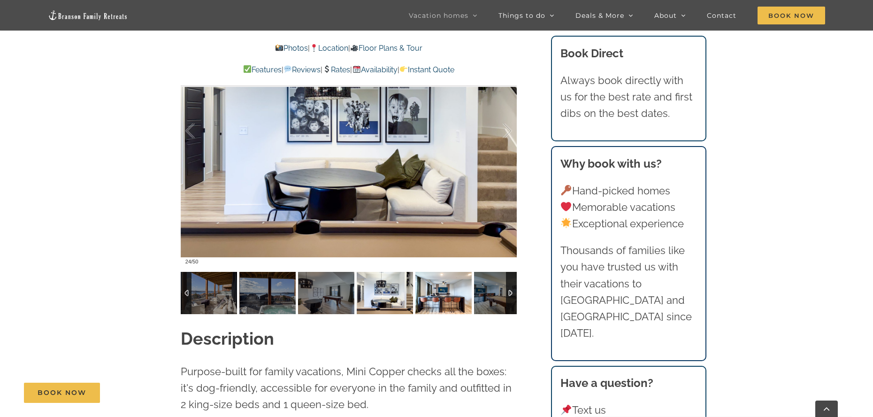
click at [434, 292] on img at bounding box center [444, 293] width 56 height 42
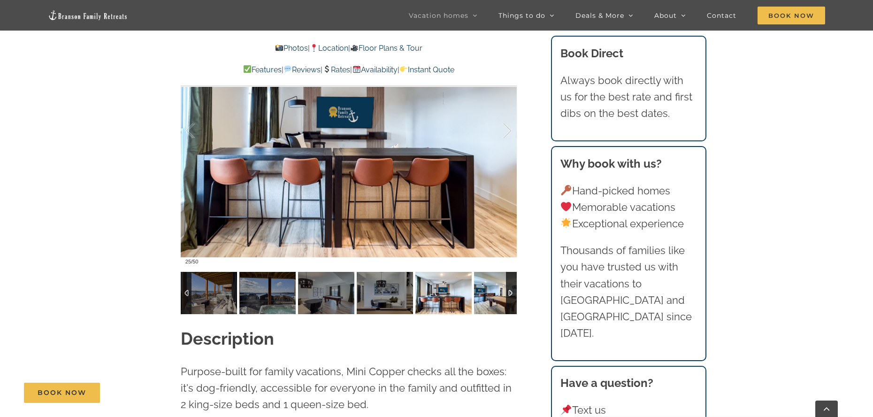
click at [499, 296] on img at bounding box center [502, 293] width 56 height 42
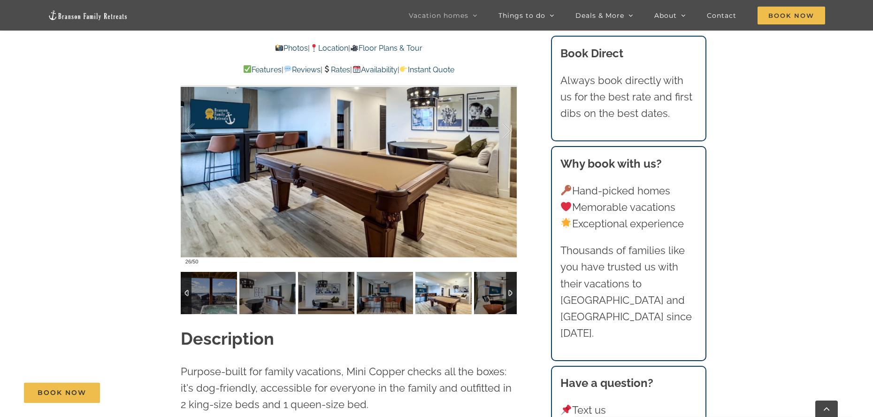
click at [511, 292] on div at bounding box center [511, 293] width 11 height 42
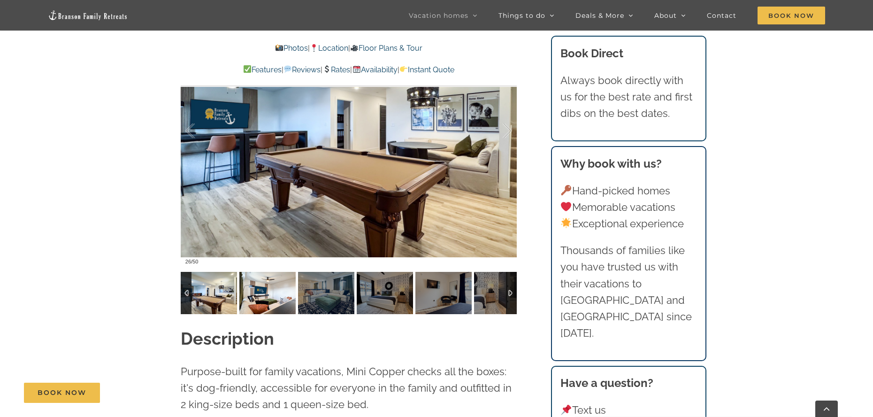
click at [256, 297] on img at bounding box center [267, 293] width 56 height 42
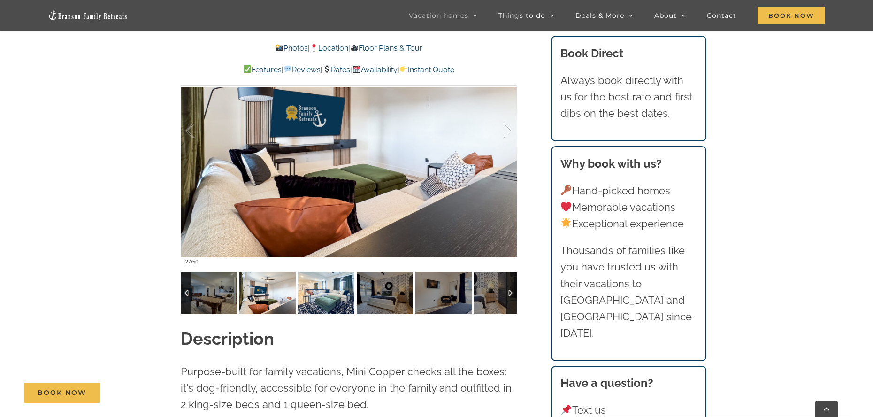
click at [314, 297] on img at bounding box center [326, 293] width 56 height 42
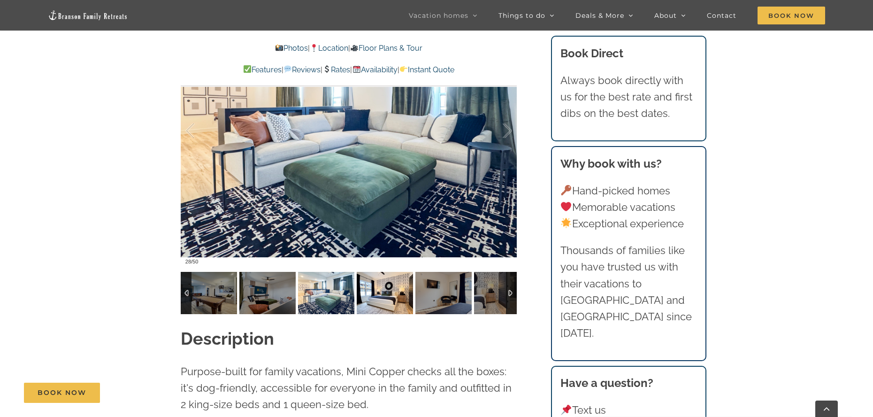
click at [388, 291] on img at bounding box center [385, 293] width 56 height 42
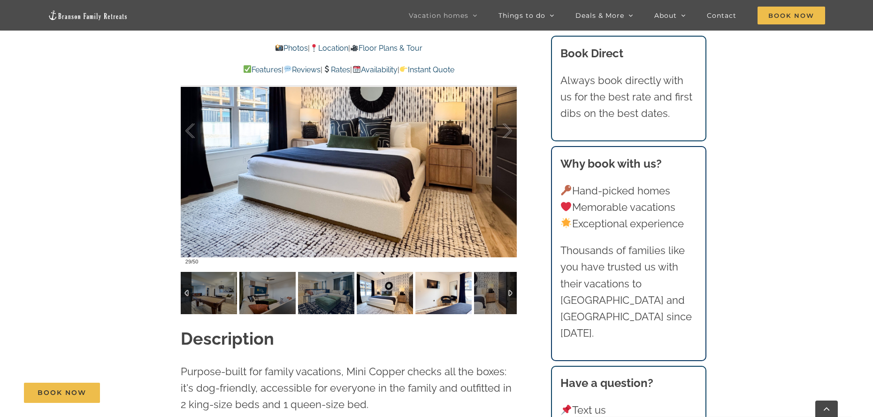
click at [436, 291] on img at bounding box center [444, 293] width 56 height 42
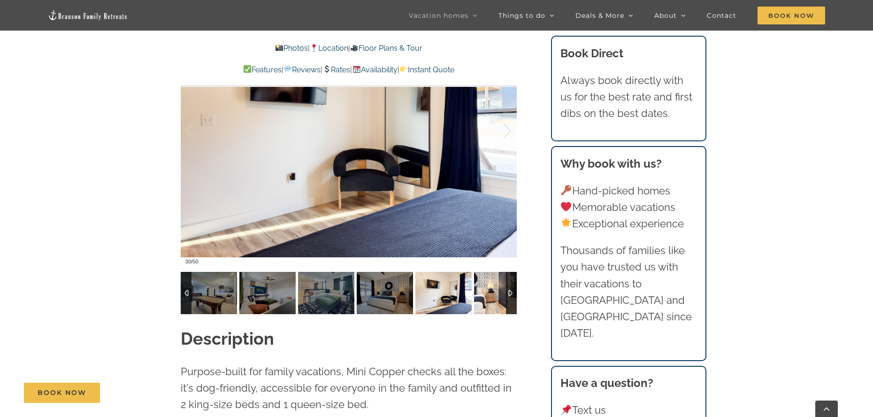
click at [496, 300] on img at bounding box center [502, 293] width 56 height 42
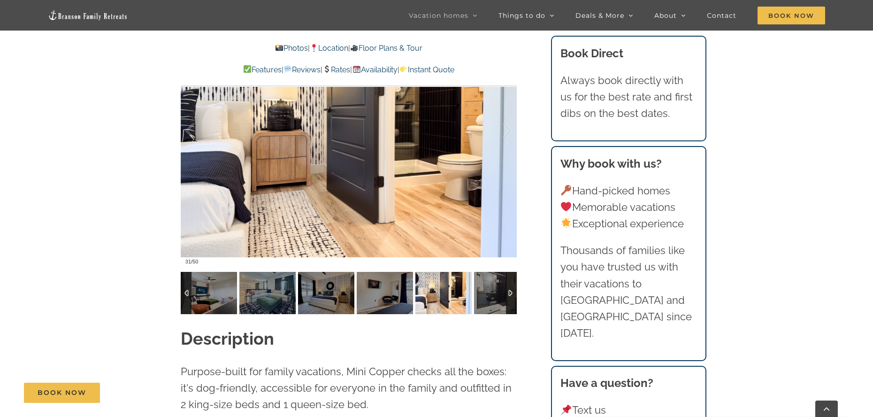
click at [508, 293] on div at bounding box center [511, 293] width 11 height 42
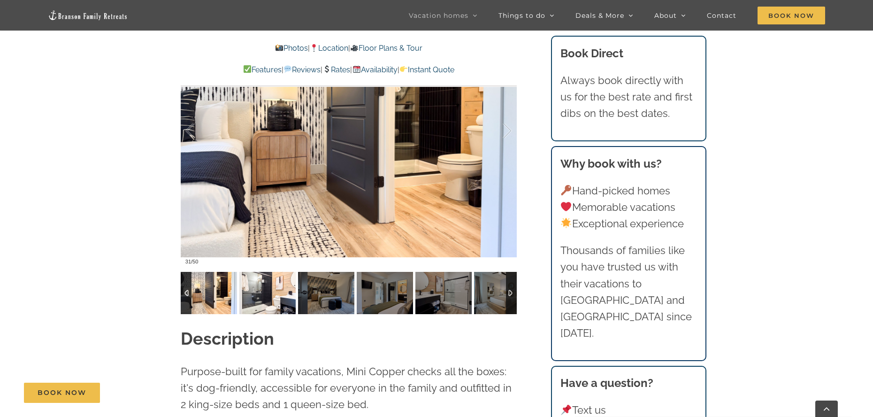
click at [263, 299] on img at bounding box center [267, 293] width 56 height 42
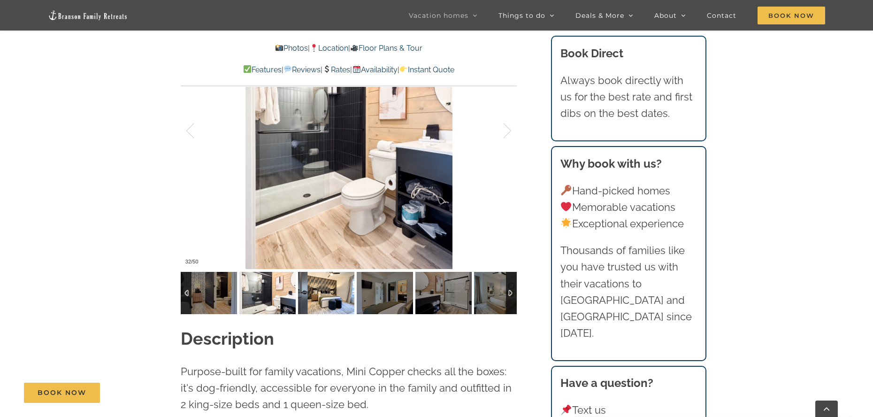
click at [322, 296] on img at bounding box center [326, 293] width 56 height 42
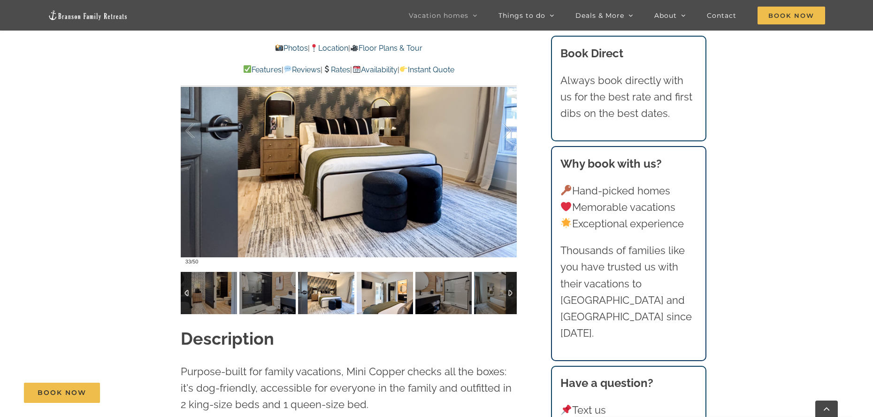
click at [377, 291] on img at bounding box center [385, 293] width 56 height 42
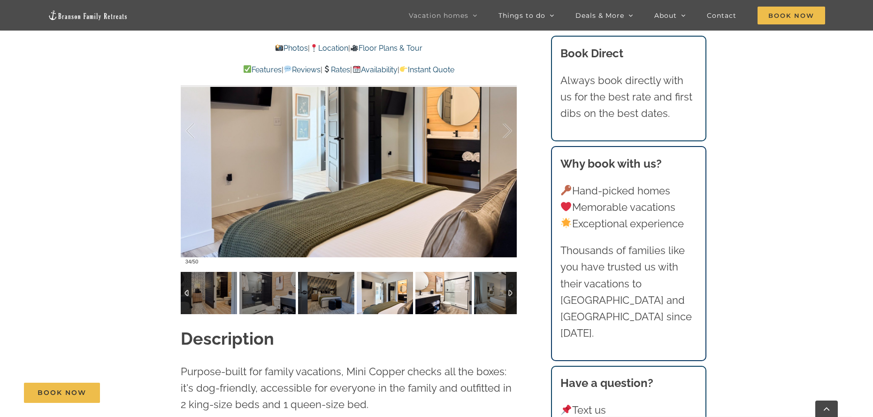
click at [440, 292] on img at bounding box center [444, 293] width 56 height 42
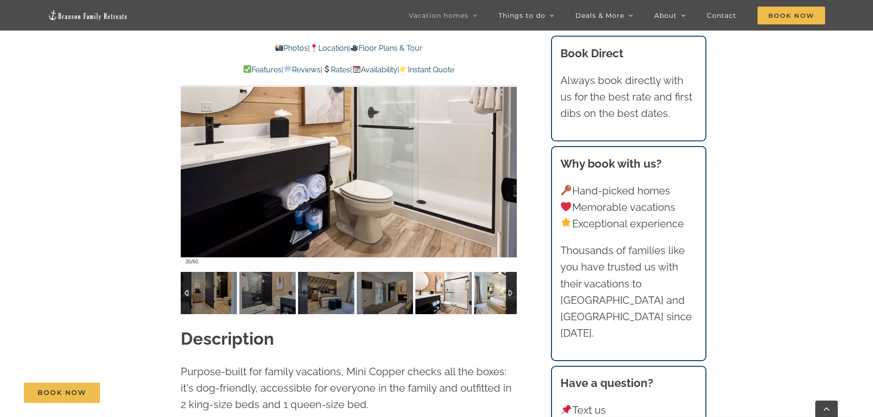
click at [505, 293] on img at bounding box center [502, 293] width 56 height 42
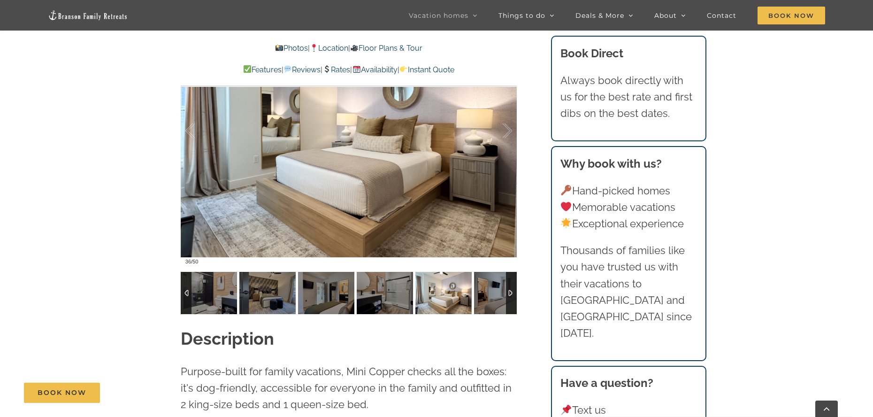
click at [509, 294] on div at bounding box center [511, 293] width 11 height 42
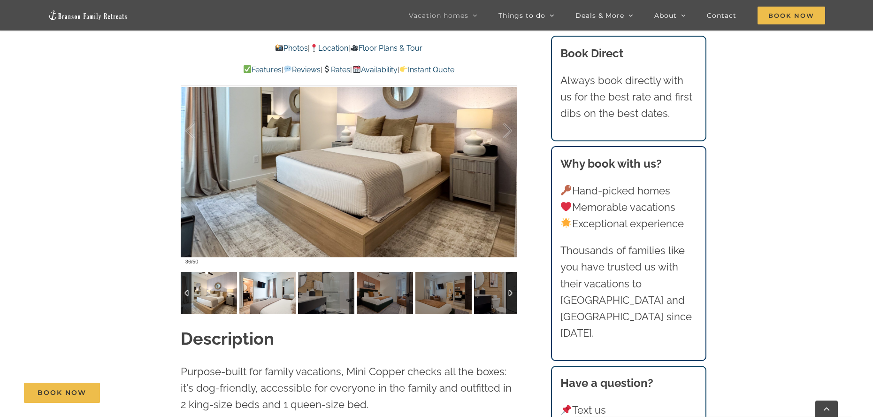
click at [269, 292] on img at bounding box center [267, 293] width 56 height 42
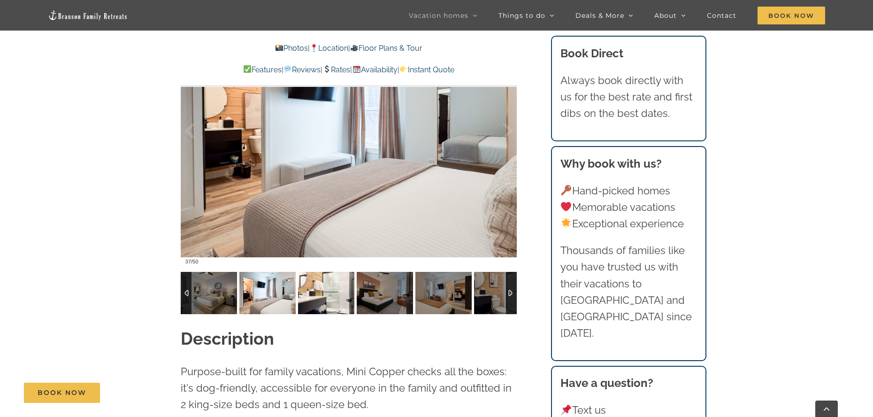
click at [322, 299] on img at bounding box center [326, 293] width 56 height 42
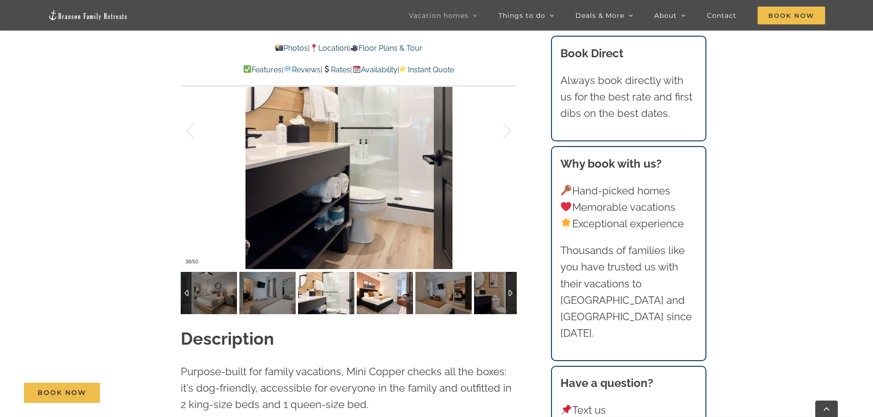
click at [362, 306] on img at bounding box center [385, 293] width 56 height 42
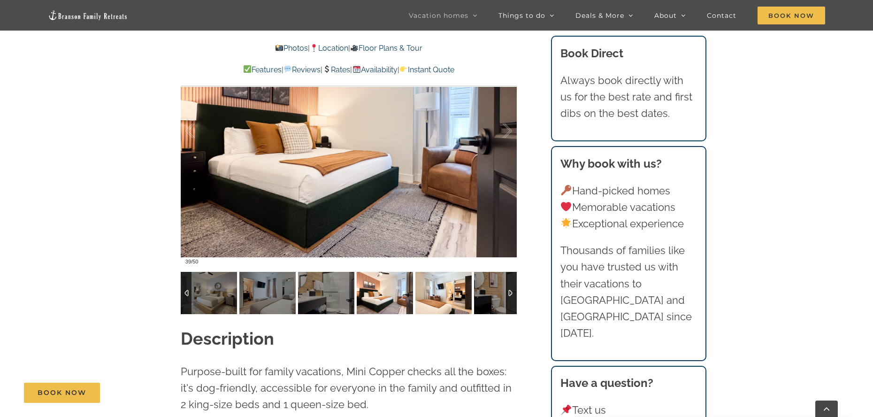
click at [448, 292] on img at bounding box center [444, 293] width 56 height 42
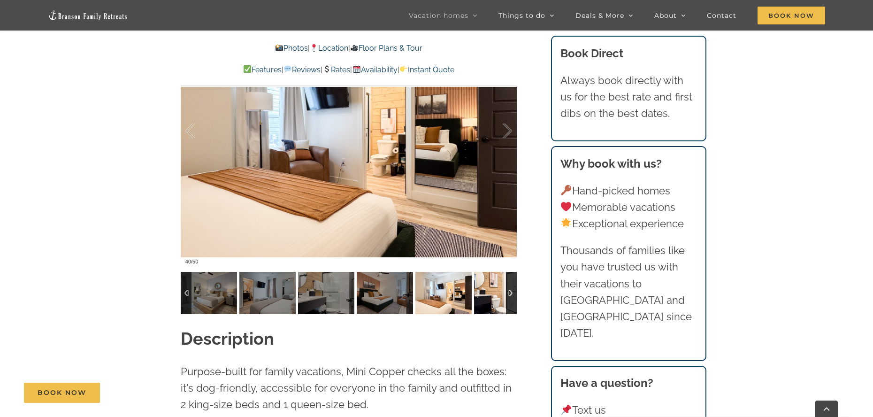
click at [491, 290] on img at bounding box center [502, 293] width 56 height 42
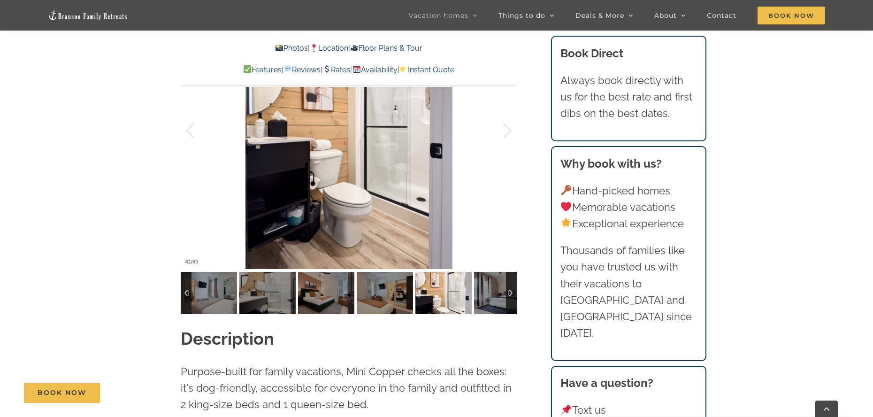
click at [512, 291] on div at bounding box center [511, 293] width 11 height 42
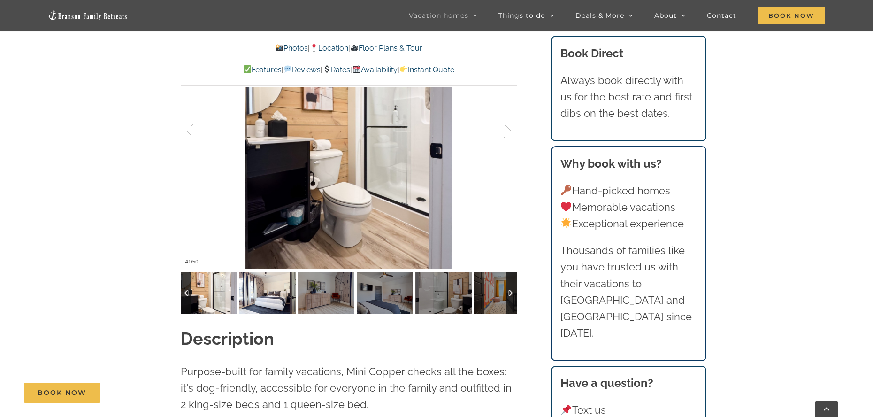
click at [272, 289] on img at bounding box center [267, 293] width 56 height 42
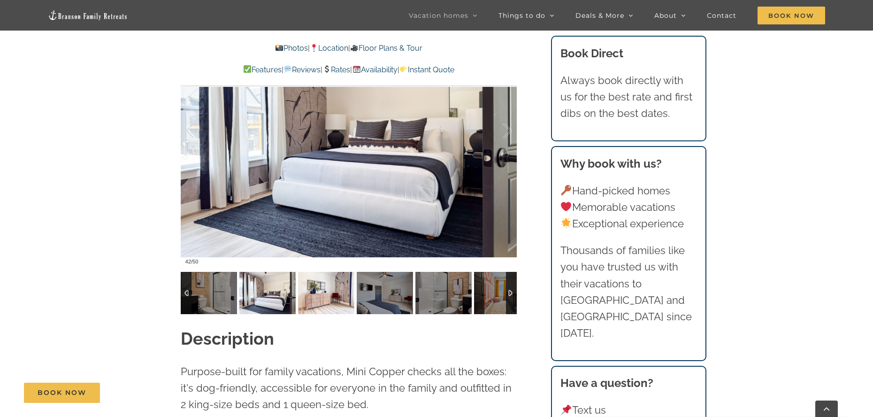
click at [323, 296] on img at bounding box center [326, 293] width 56 height 42
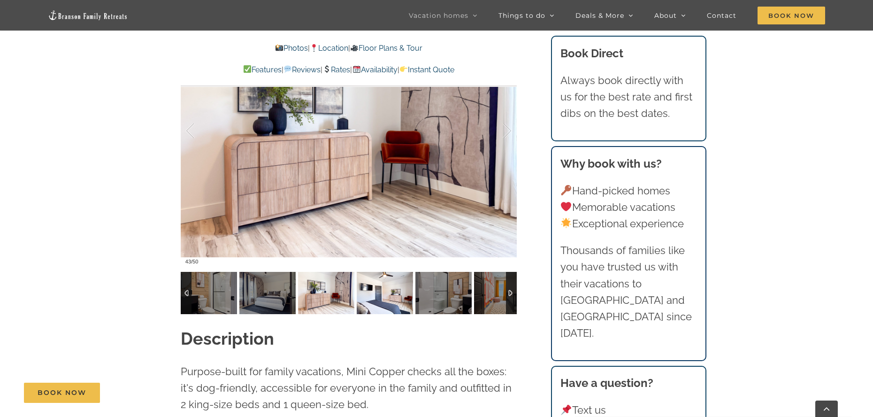
click at [380, 300] on img at bounding box center [385, 293] width 56 height 42
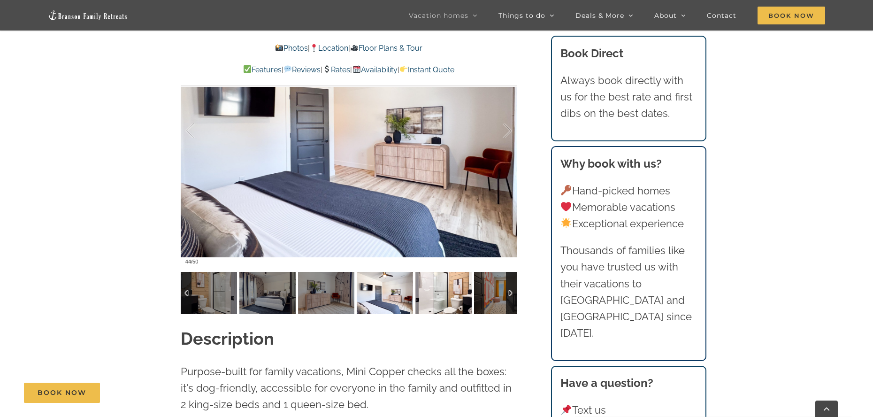
click at [431, 299] on img at bounding box center [444, 293] width 56 height 42
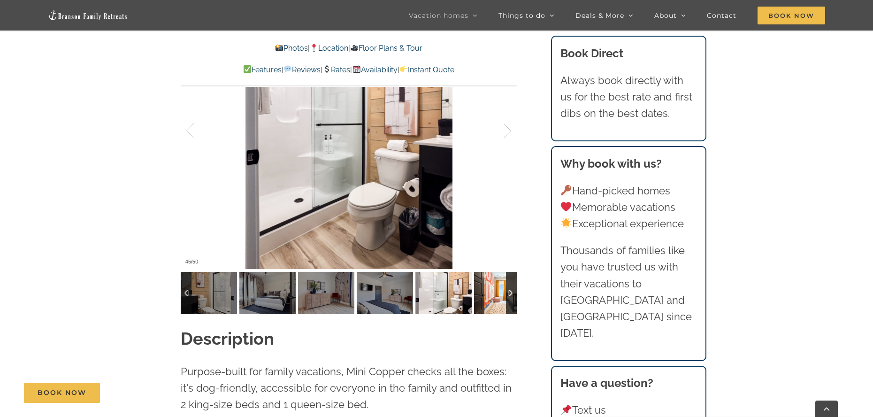
click at [497, 299] on img at bounding box center [502, 293] width 56 height 42
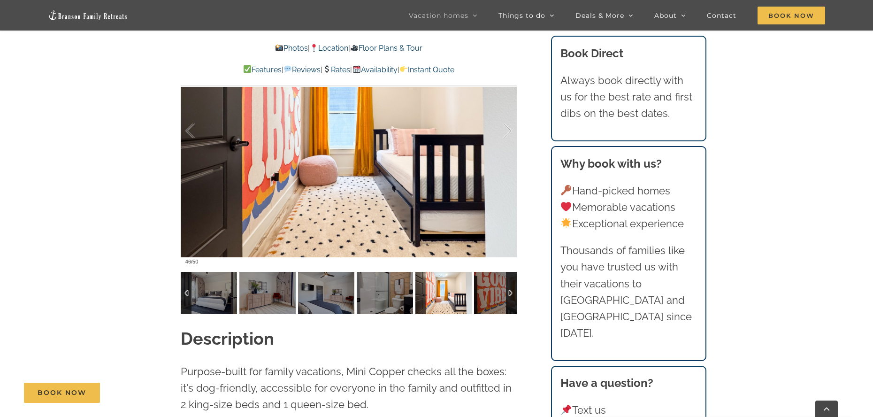
click at [507, 296] on div at bounding box center [511, 293] width 11 height 42
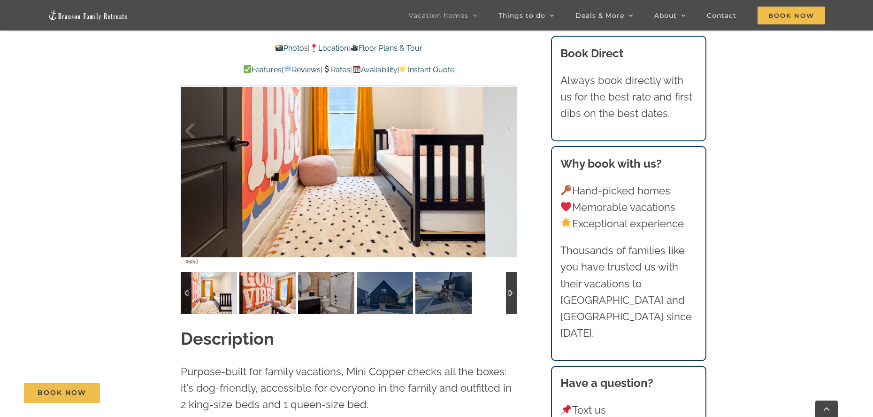
click at [272, 293] on img at bounding box center [267, 293] width 56 height 42
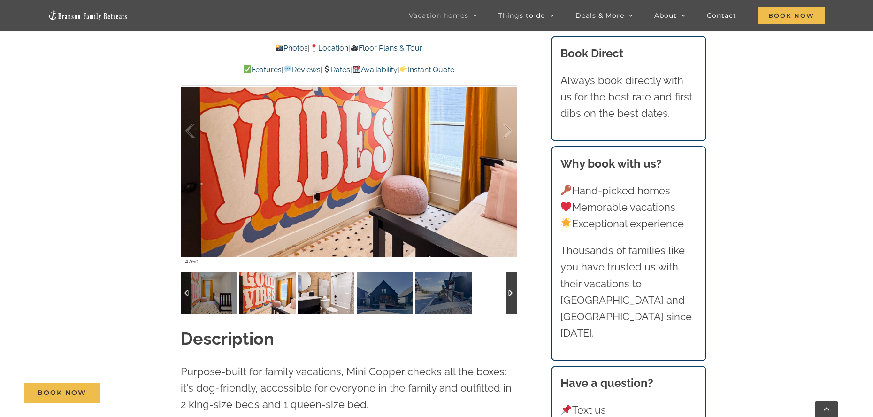
click at [324, 295] on img at bounding box center [326, 293] width 56 height 42
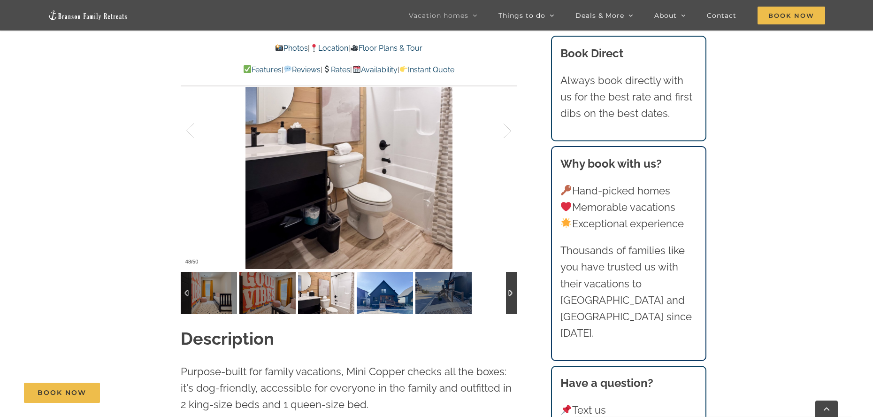
click at [379, 291] on img at bounding box center [385, 293] width 56 height 42
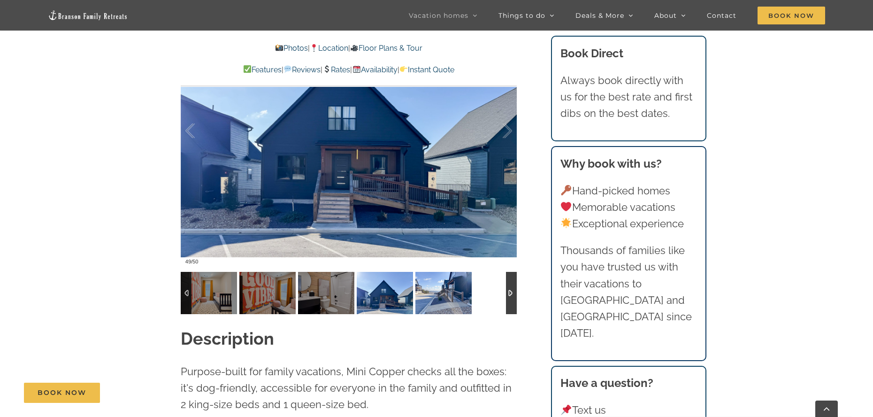
click at [446, 295] on img at bounding box center [444, 293] width 56 height 42
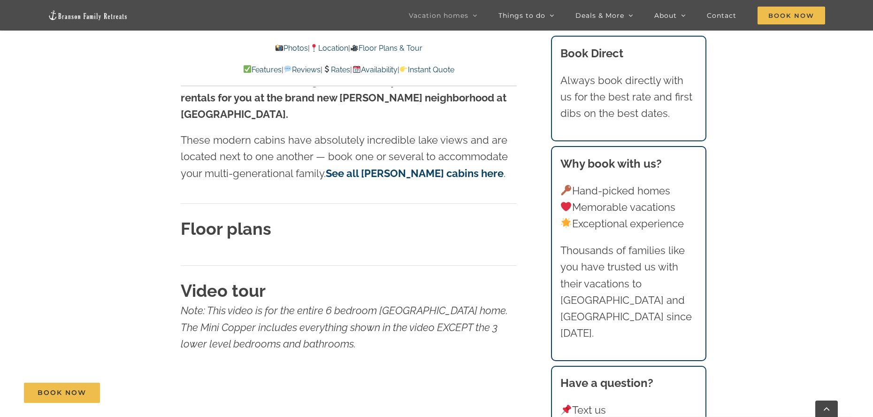
scroll to position [3005, 0]
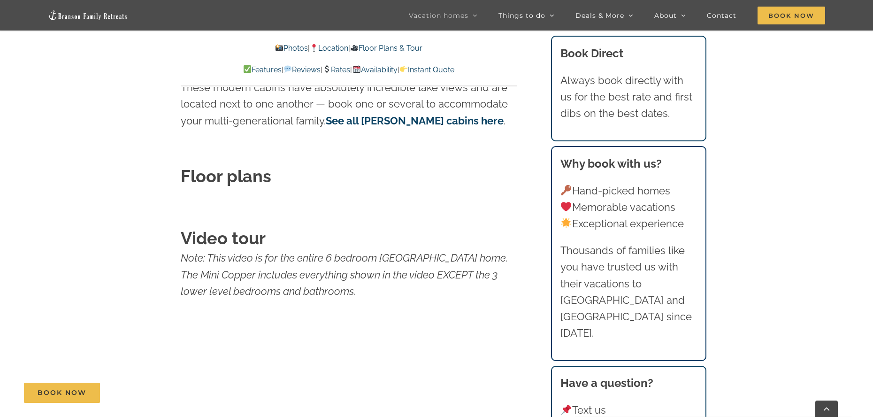
click at [231, 166] on strong "Floor plans" at bounding box center [226, 176] width 91 height 20
click at [252, 166] on strong "Floor plans" at bounding box center [226, 176] width 91 height 20
click at [251, 166] on strong "Floor plans" at bounding box center [226, 176] width 91 height 20
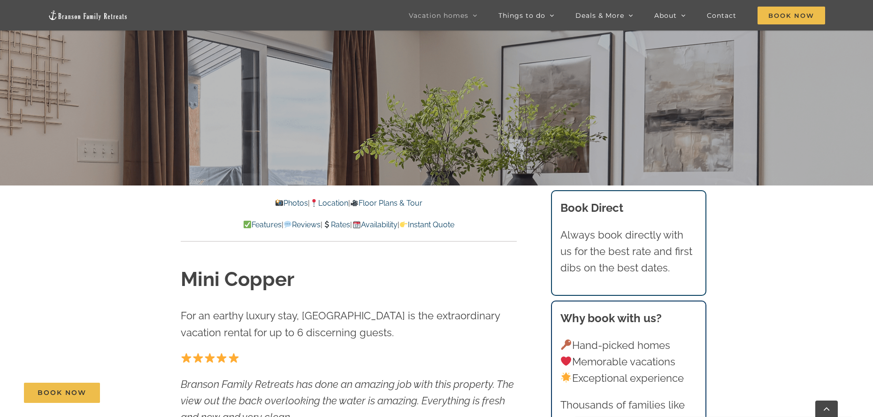
scroll to position [0, 0]
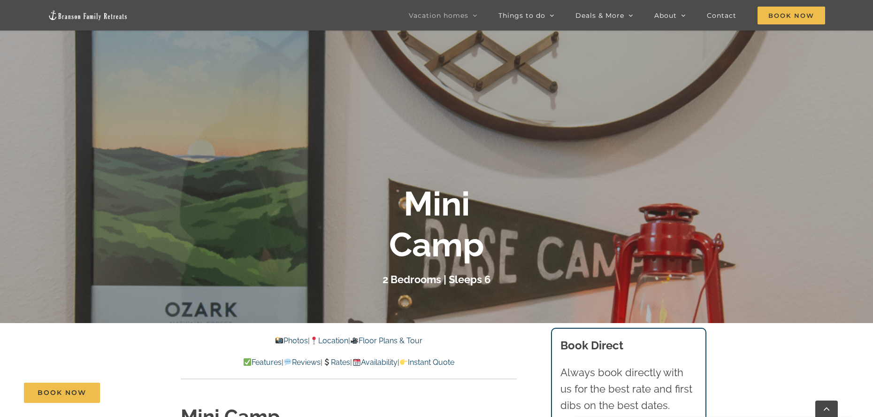
scroll to position [188, 0]
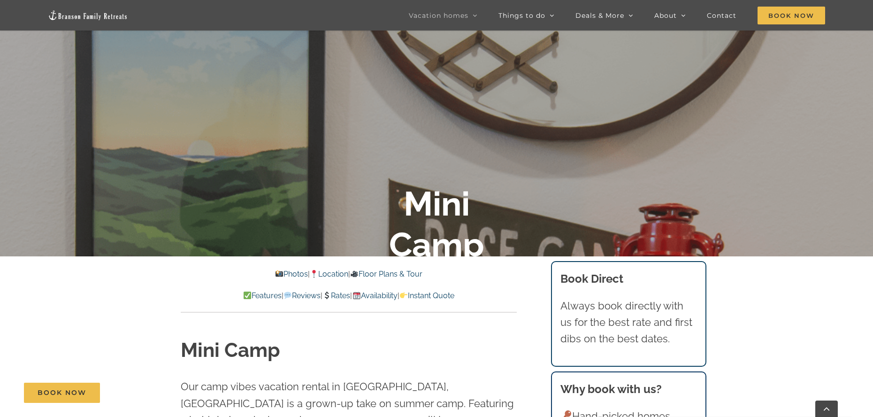
click at [393, 271] on link "Floor Plans & Tour" at bounding box center [386, 273] width 72 height 9
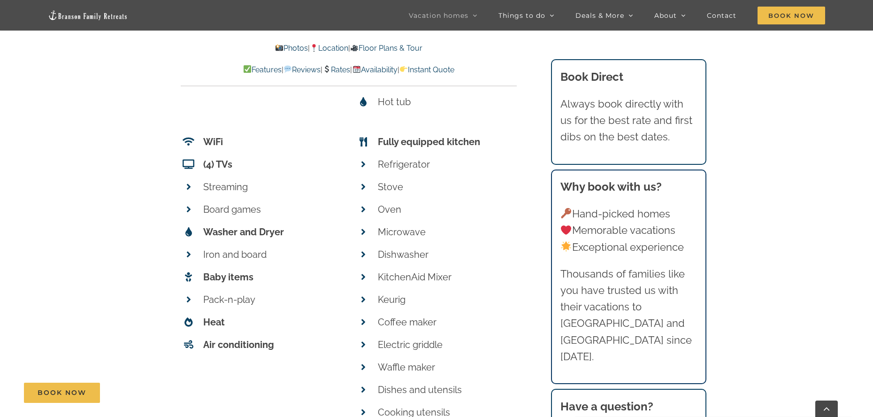
scroll to position [3524, 0]
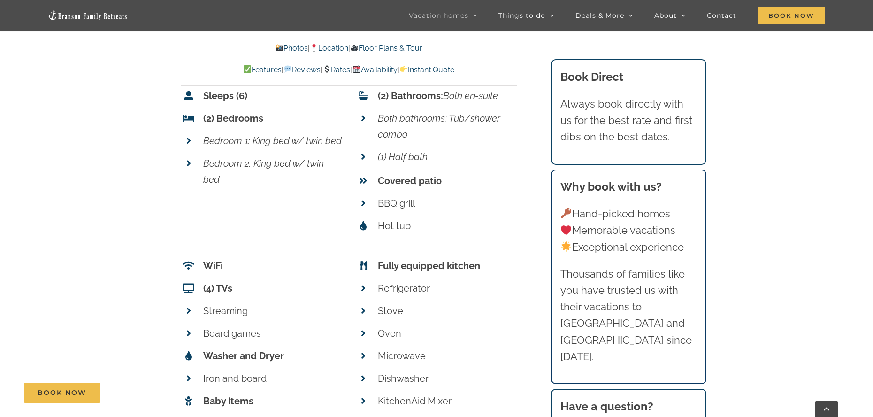
click at [277, 48] on link "Photos" at bounding box center [291, 48] width 33 height 9
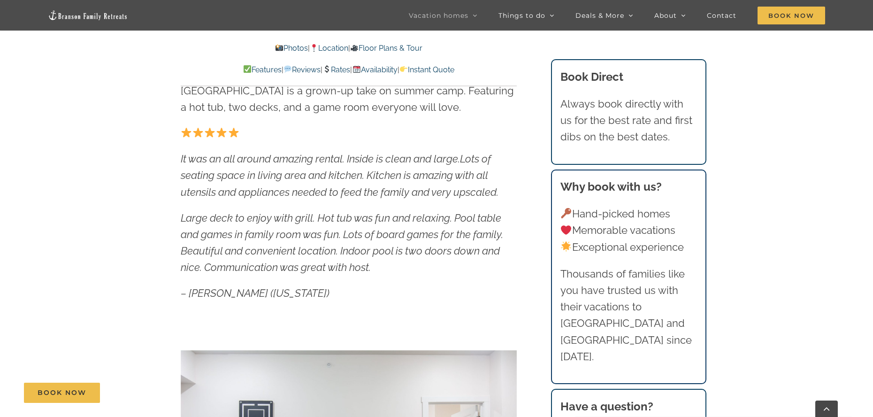
click at [335, 46] on link "Location" at bounding box center [329, 48] width 38 height 9
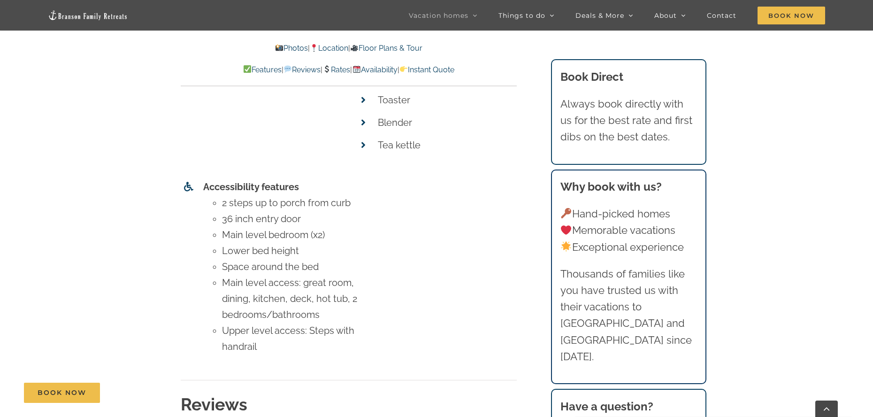
scroll to position [4091, 0]
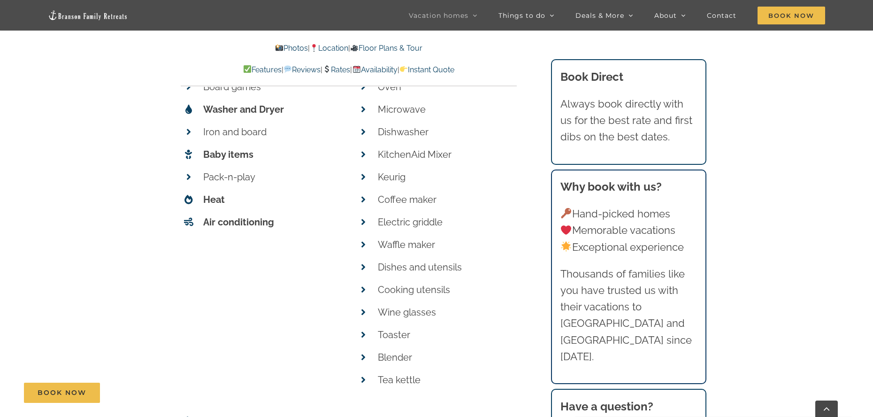
click at [288, 45] on link "Photos" at bounding box center [291, 48] width 33 height 9
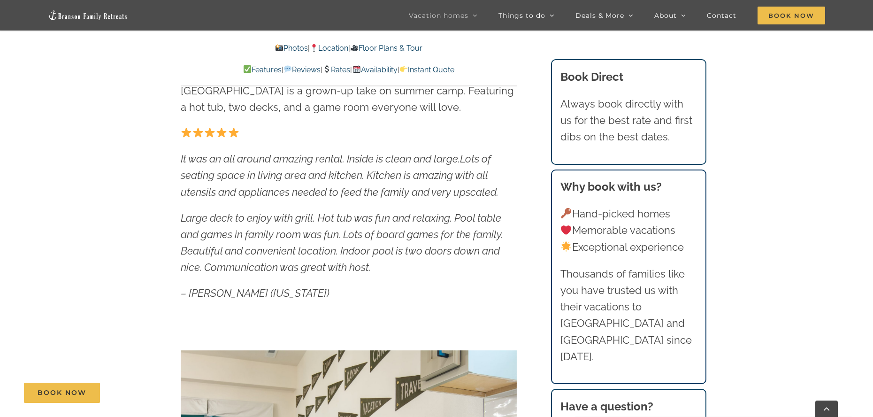
click at [680, 301] on p "Thousands of families like you have trusted us with their vacations to [GEOGRAP…" at bounding box center [629, 315] width 137 height 99
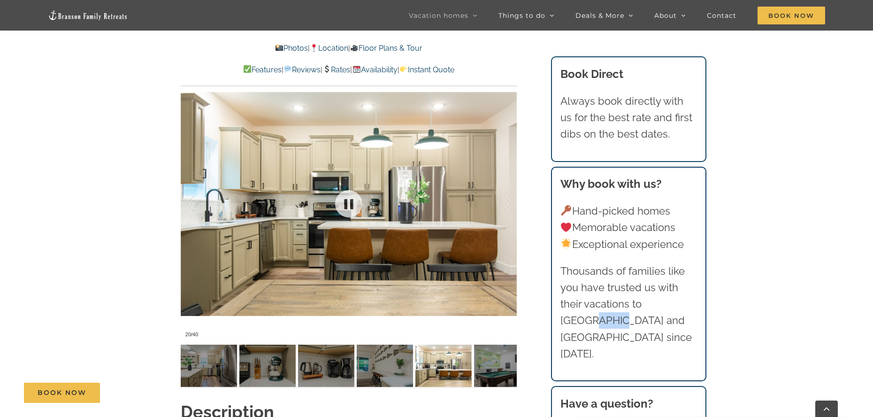
scroll to position [782, 0]
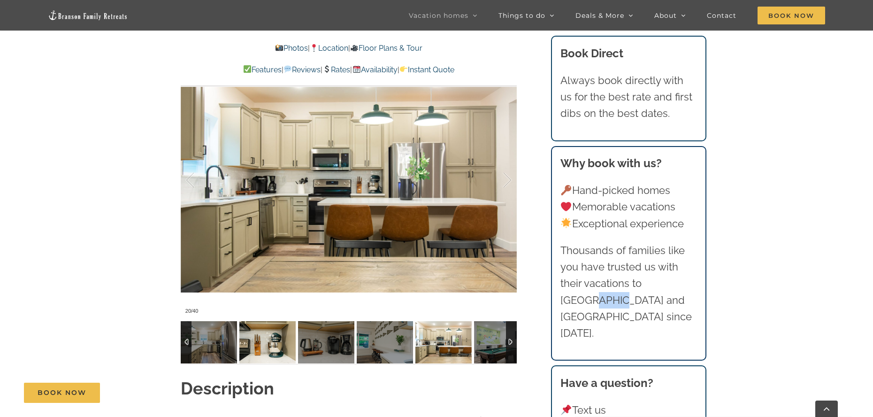
click at [269, 344] on img at bounding box center [267, 342] width 56 height 42
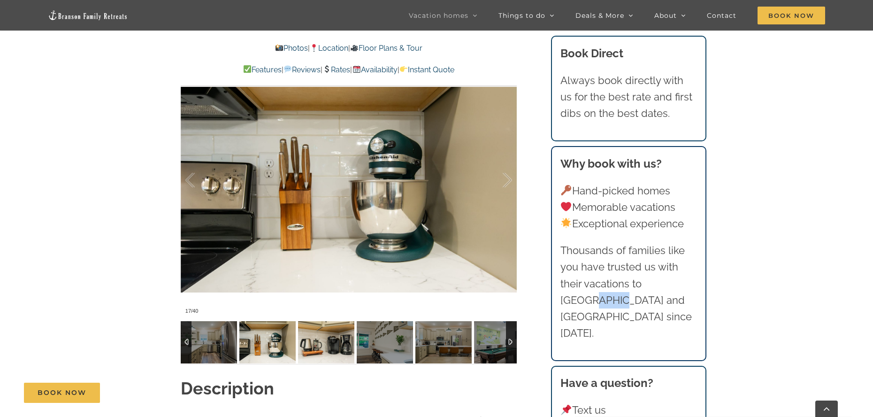
click at [338, 344] on img at bounding box center [326, 342] width 56 height 42
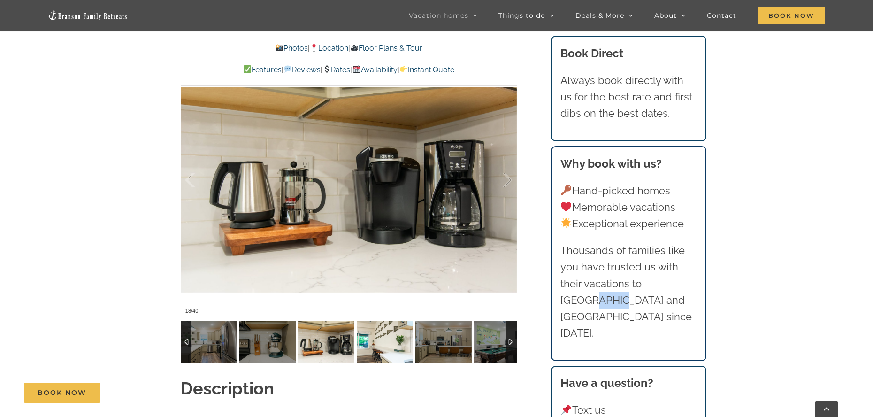
click at [389, 344] on img at bounding box center [385, 342] width 56 height 42
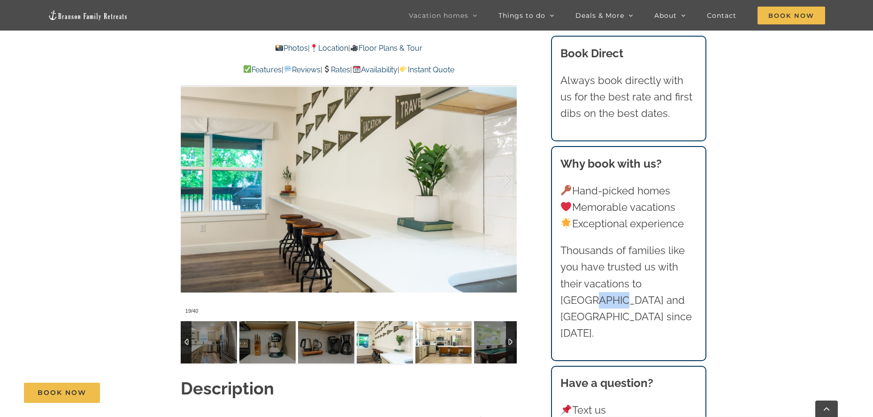
click at [439, 342] on img at bounding box center [444, 342] width 56 height 42
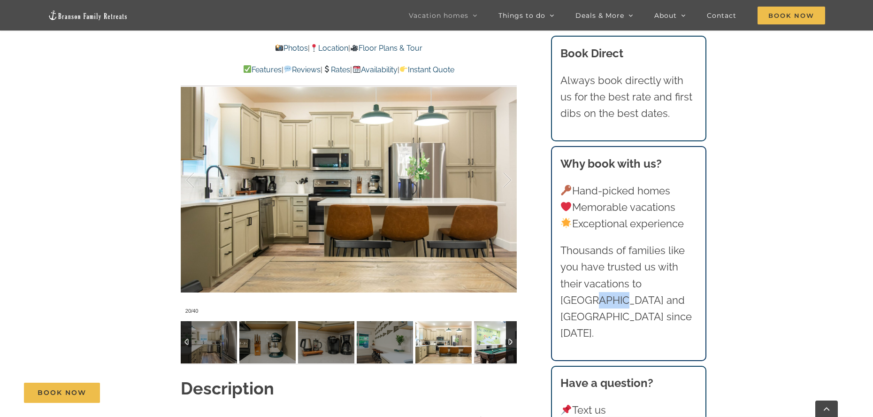
click at [489, 340] on img at bounding box center [502, 342] width 56 height 42
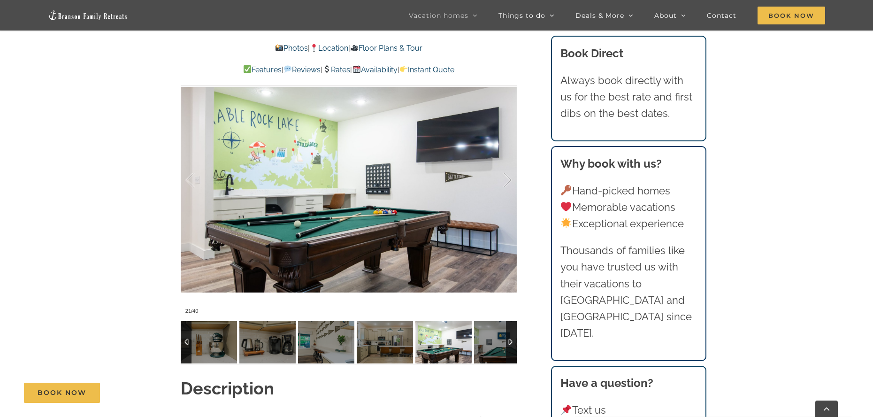
click at [510, 340] on div at bounding box center [511, 342] width 11 height 42
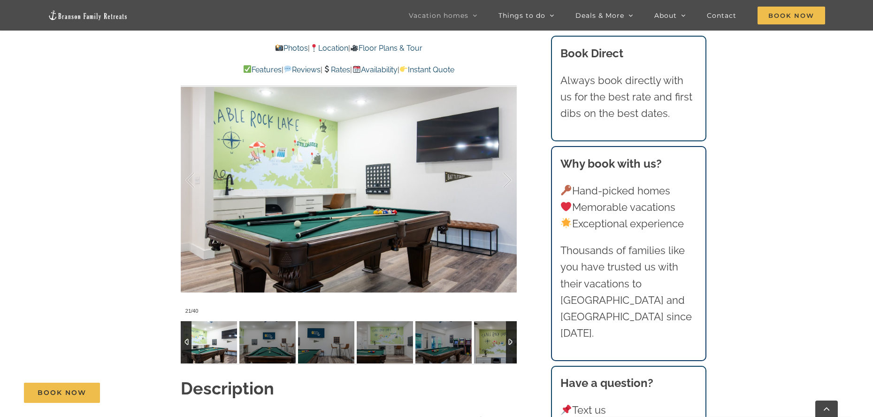
click at [506, 332] on div at bounding box center [511, 342] width 11 height 42
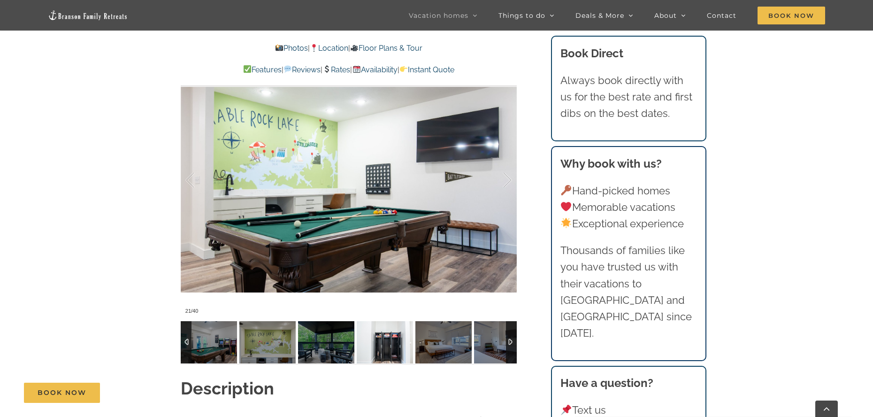
click at [382, 350] on img at bounding box center [385, 342] width 56 height 42
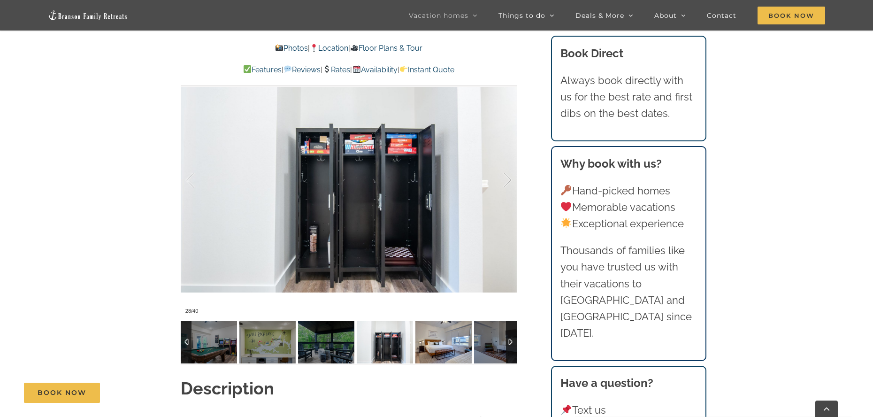
click at [428, 339] on img at bounding box center [444, 342] width 56 height 42
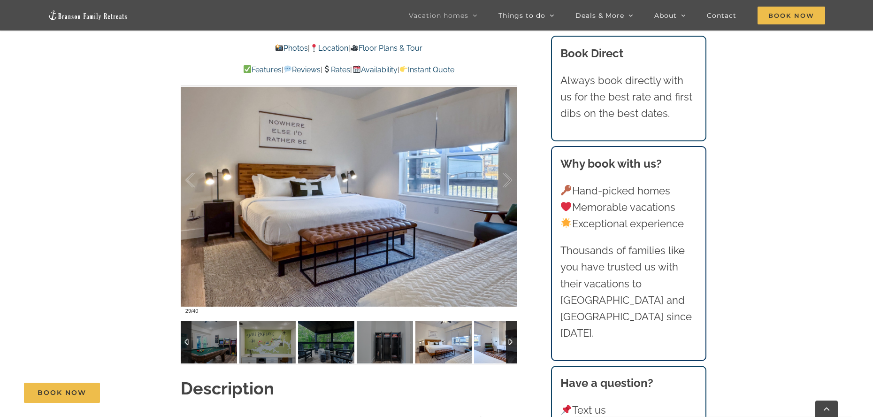
click at [492, 343] on img at bounding box center [502, 342] width 56 height 42
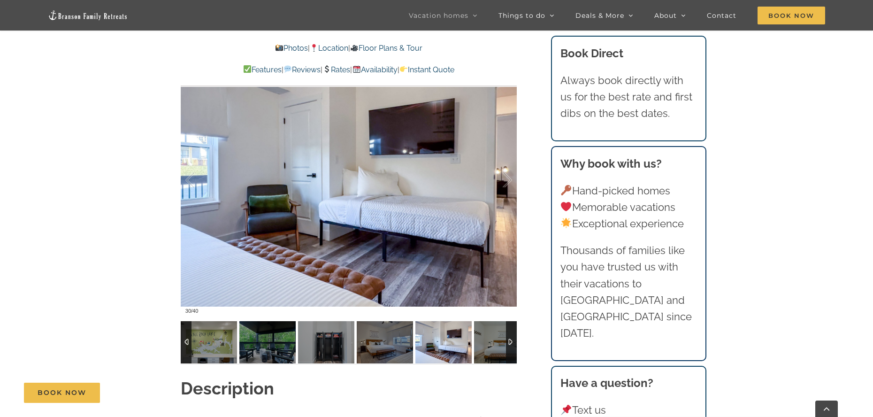
click at [508, 340] on div at bounding box center [511, 342] width 11 height 42
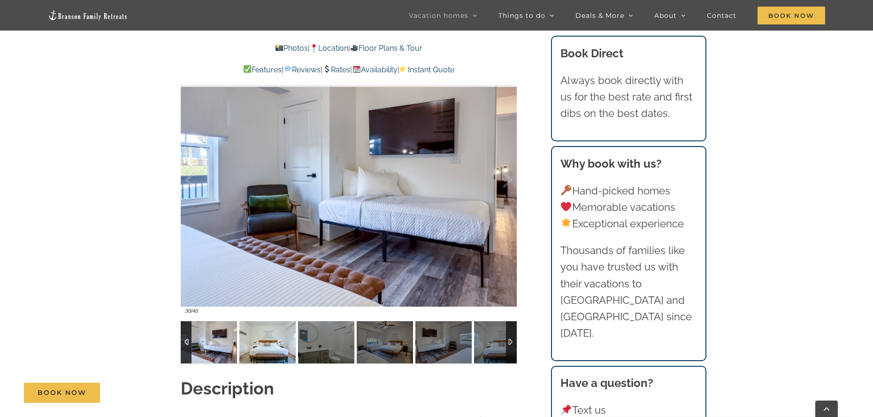
click at [272, 343] on img at bounding box center [267, 342] width 56 height 42
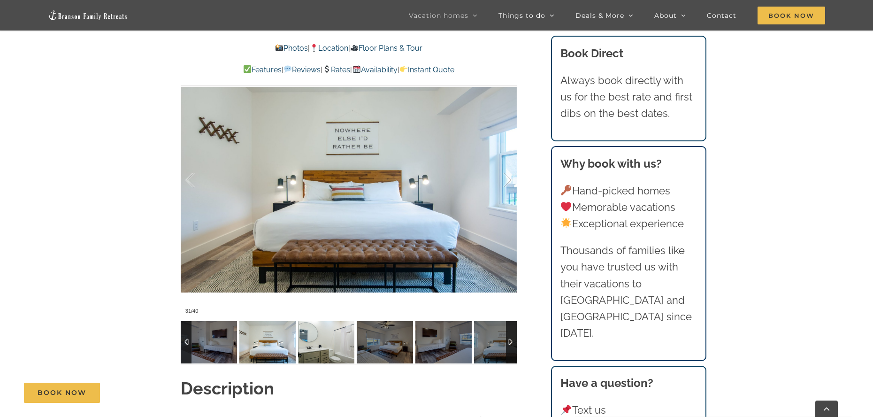
click at [328, 343] on img at bounding box center [326, 342] width 56 height 42
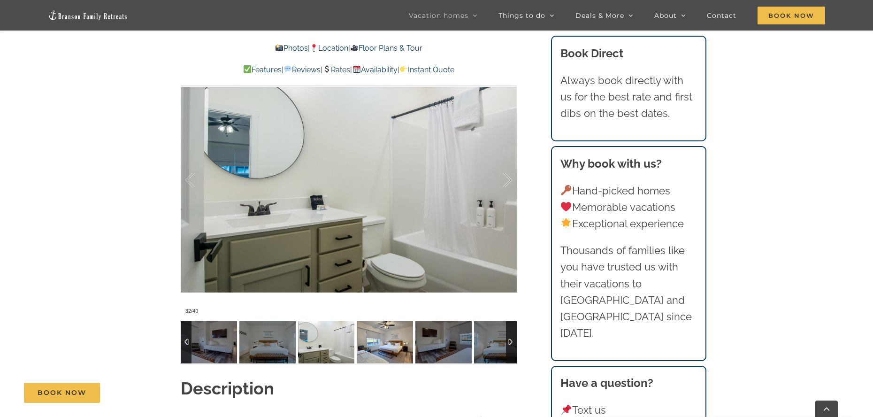
click at [380, 338] on img at bounding box center [385, 342] width 56 height 42
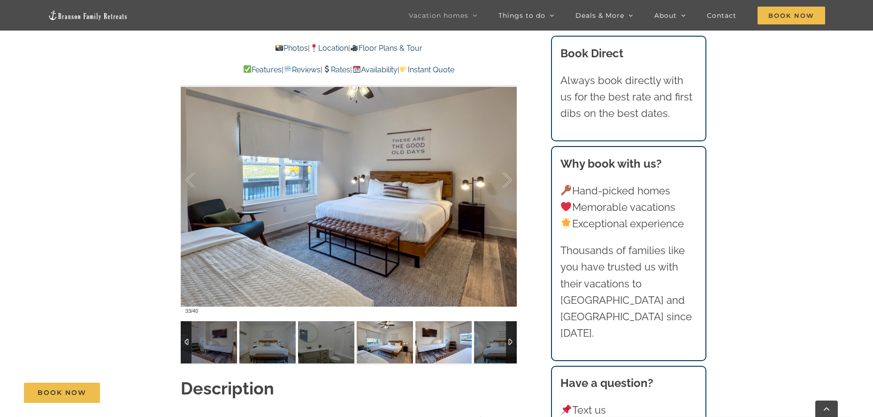
click at [448, 337] on img at bounding box center [444, 342] width 56 height 42
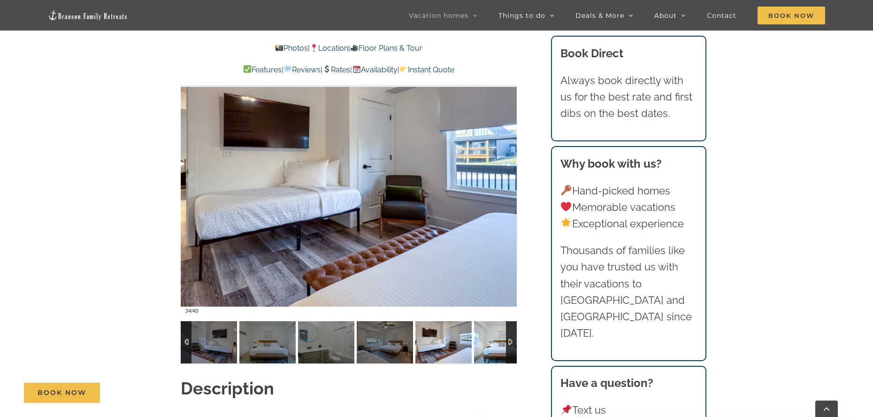
click at [494, 339] on img at bounding box center [502, 342] width 56 height 42
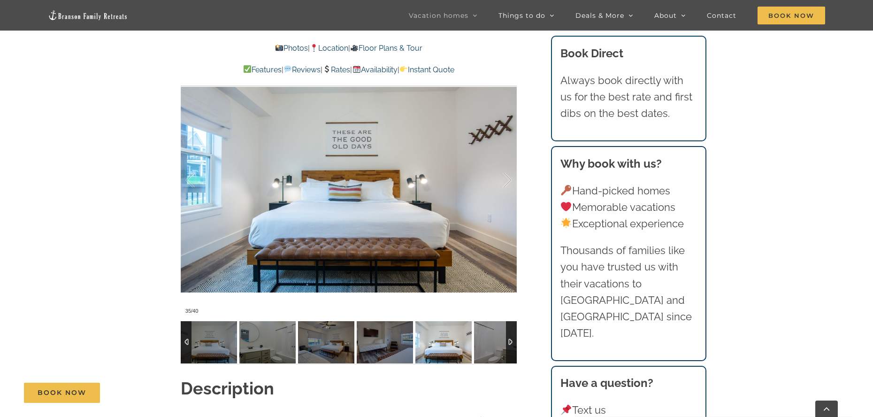
click at [512, 338] on div at bounding box center [511, 342] width 11 height 42
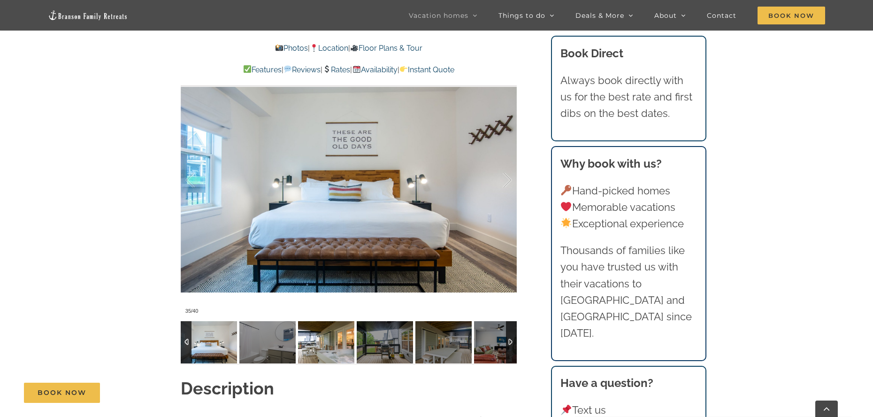
click at [330, 342] on img at bounding box center [326, 342] width 56 height 42
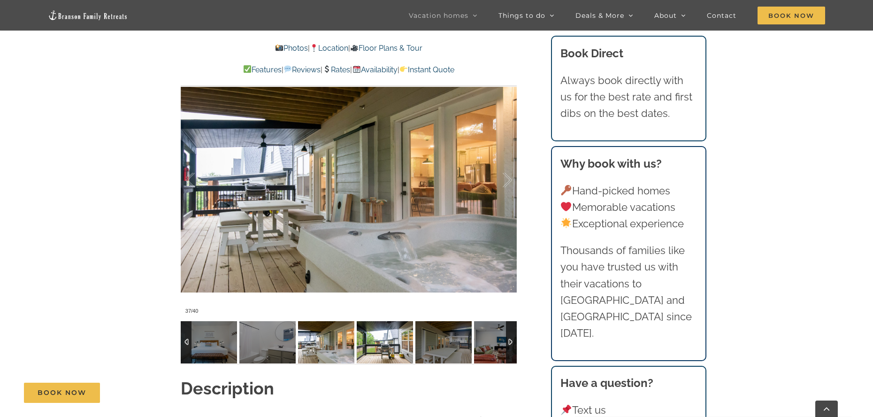
click at [384, 343] on img at bounding box center [385, 342] width 56 height 42
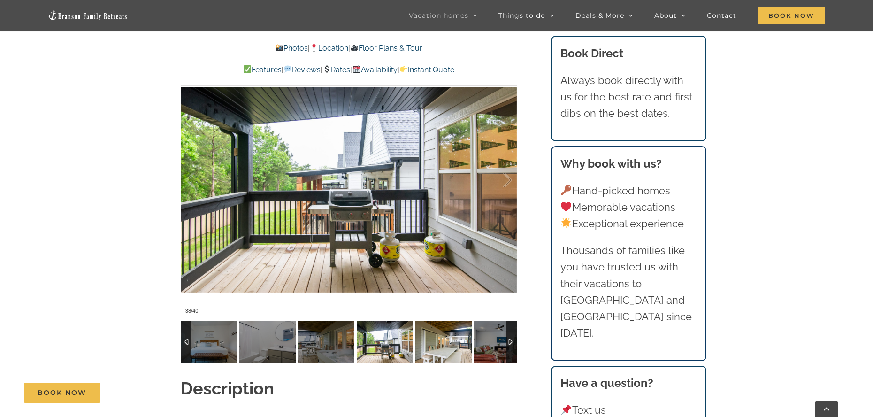
click at [444, 344] on img at bounding box center [444, 342] width 56 height 42
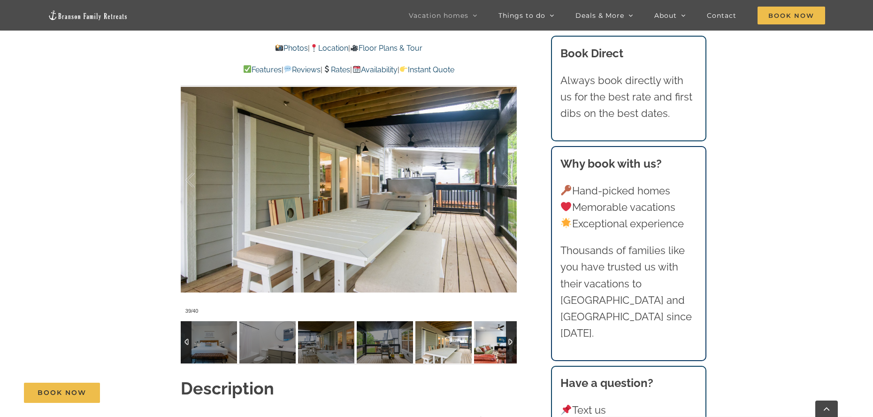
click at [487, 343] on img at bounding box center [502, 342] width 56 height 42
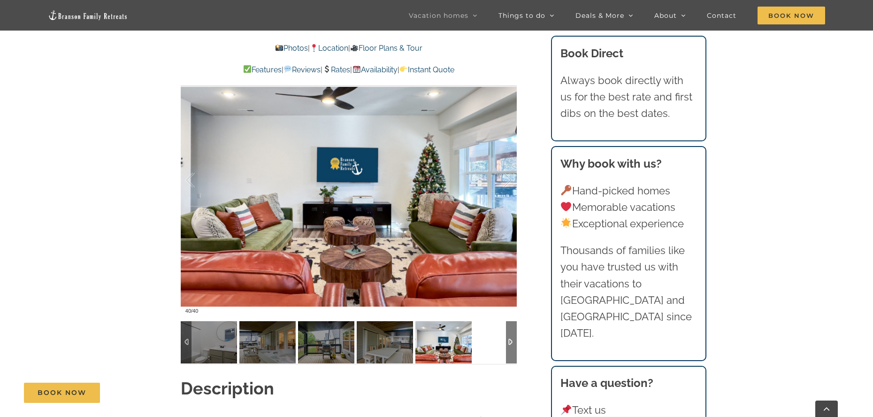
click at [509, 342] on div at bounding box center [511, 342] width 11 height 42
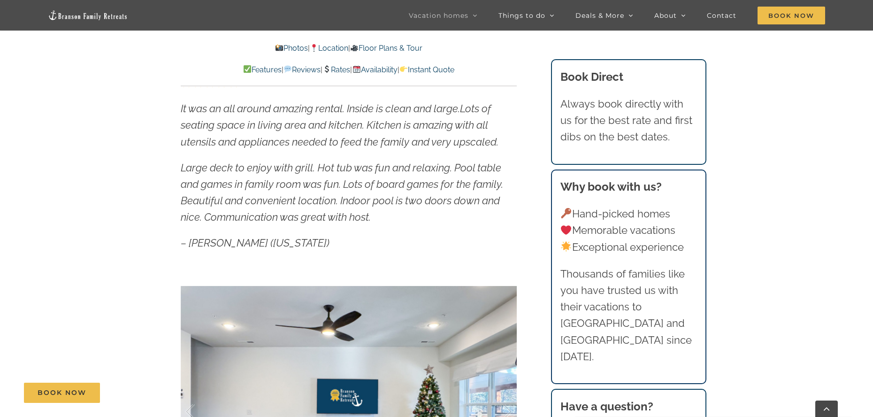
scroll to position [500, 0]
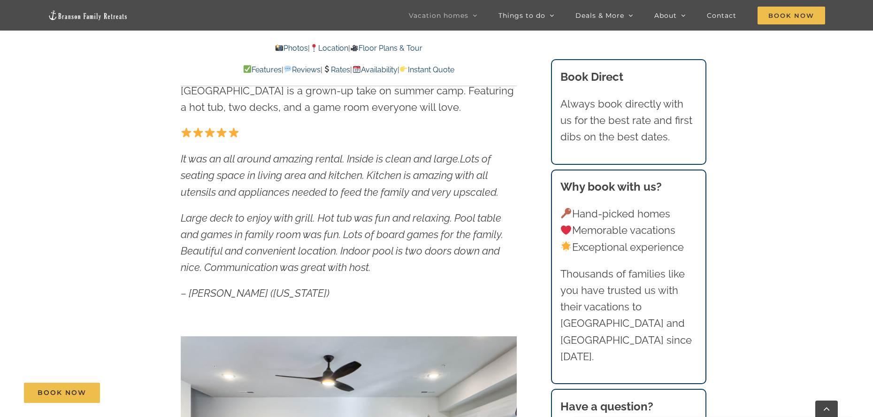
click at [387, 70] on link "Availability" at bounding box center [374, 69] width 45 height 9
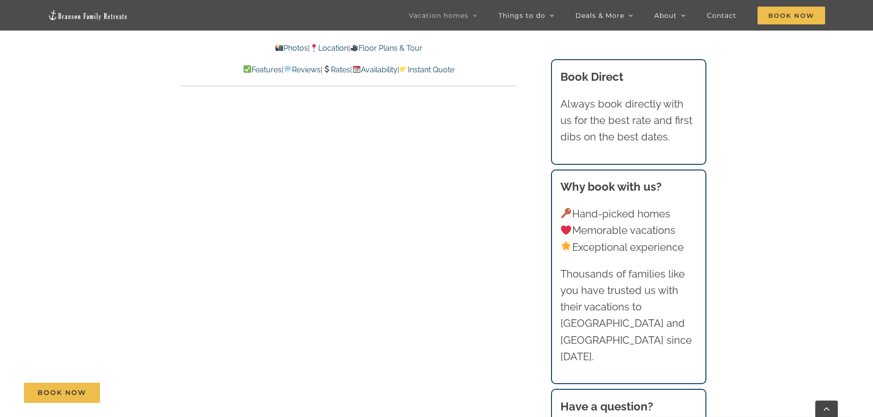
scroll to position [5226, 0]
